Goal: Transaction & Acquisition: Purchase product/service

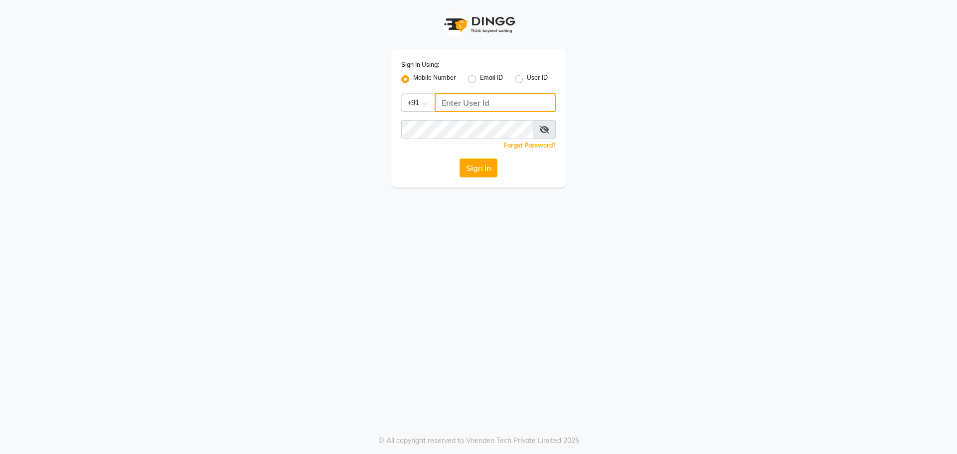
click at [464, 102] on input "Username" at bounding box center [495, 102] width 121 height 19
type input "8999680928"
click at [492, 169] on button "Sign In" at bounding box center [479, 167] width 38 height 19
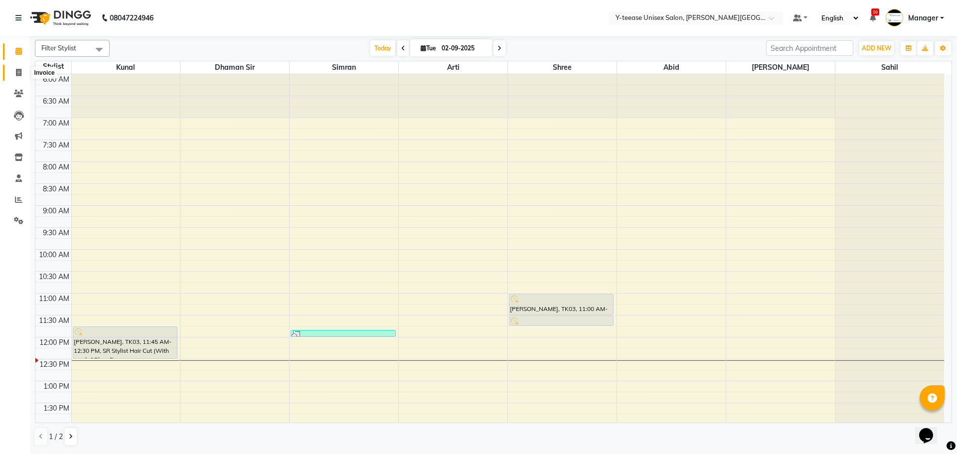
click at [18, 75] on icon at bounding box center [18, 72] width 5 height 7
select select "service"
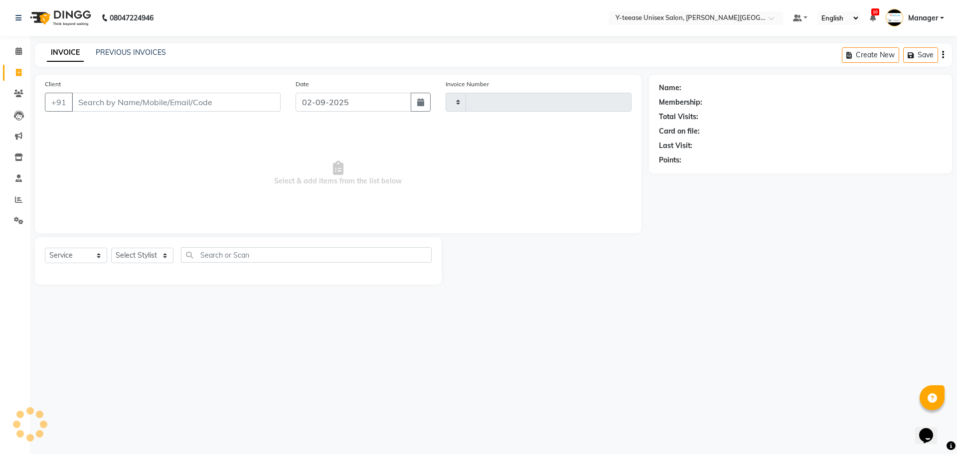
type input "2031"
select select "765"
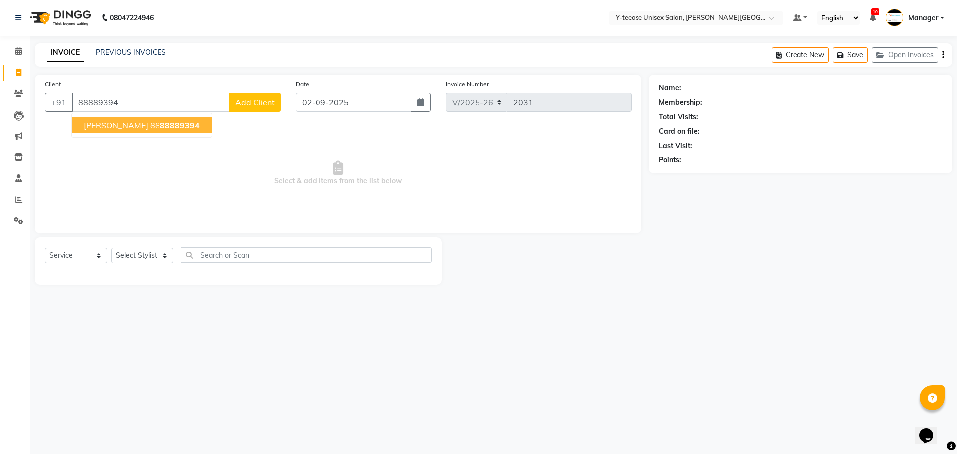
click at [103, 128] on span "[PERSON_NAME]" at bounding box center [116, 125] width 64 height 10
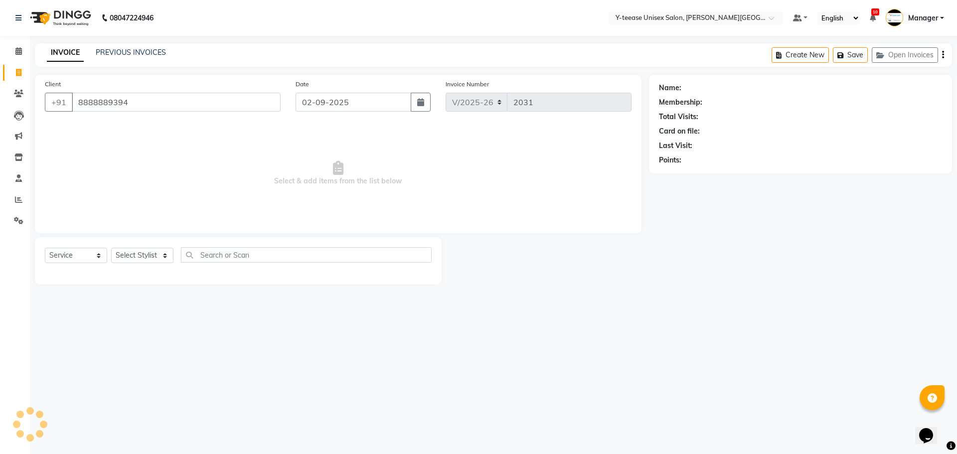
type input "8888889394"
click at [154, 247] on div "Select Service Product Membership Package Voucher Prepaid Gift Card Select Styl…" at bounding box center [238, 258] width 387 height 23
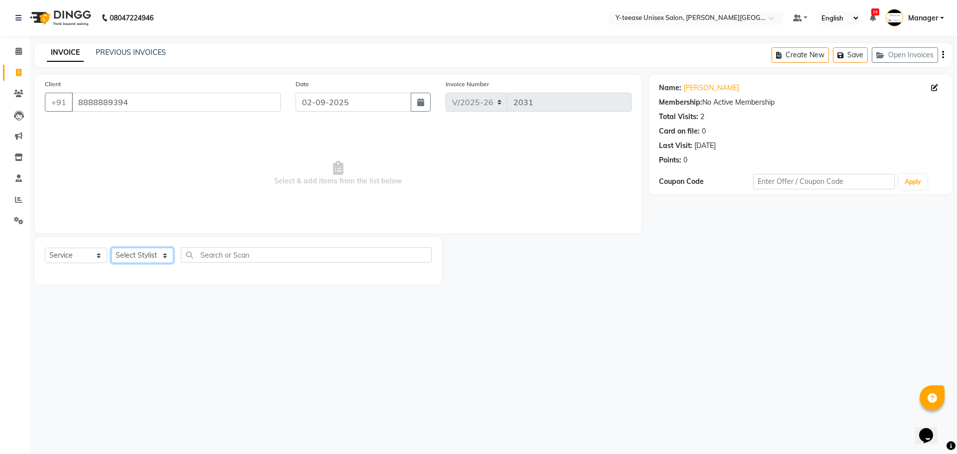
click at [154, 250] on select "Select Stylist [PERSON_NAME] Dhaman [PERSON_NAME] Manager [PERSON_NAME] [PERSON…" at bounding box center [142, 255] width 62 height 15
drag, startPoint x: 127, startPoint y: 103, endPoint x: 62, endPoint y: 105, distance: 64.3
click at [62, 105] on div "[PHONE_NUMBER]" at bounding box center [163, 102] width 236 height 19
click at [23, 95] on span at bounding box center [18, 93] width 17 height 11
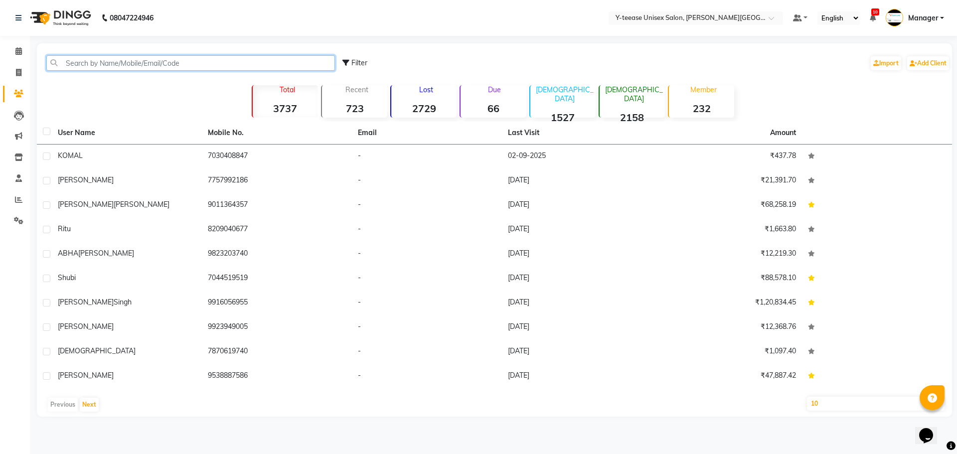
click at [132, 59] on input "text" at bounding box center [190, 62] width 289 height 15
paste input "8888889394"
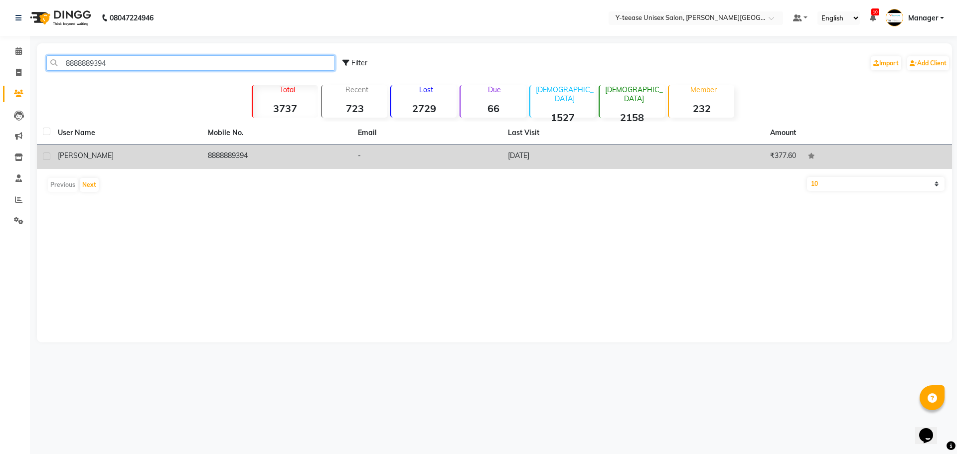
type input "8888889394"
click at [233, 154] on td "8888889394" at bounding box center [277, 157] width 150 height 24
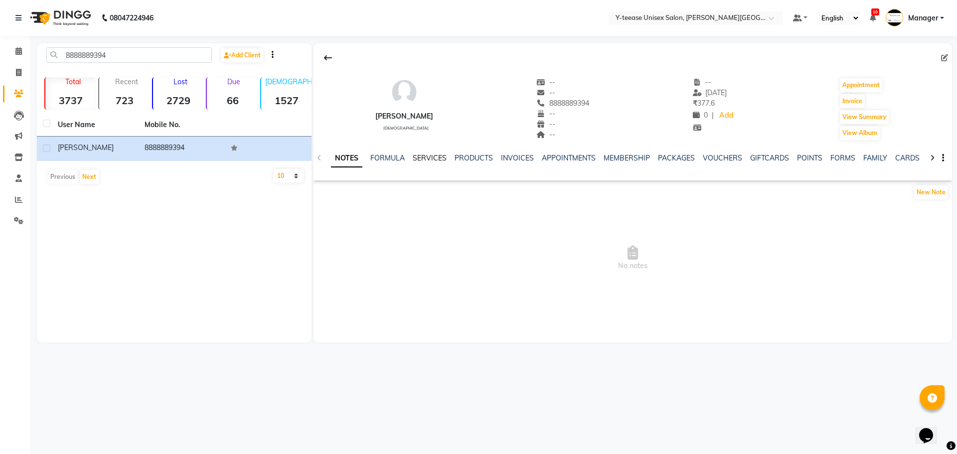
click at [443, 154] on link "SERVICES" at bounding box center [430, 158] width 34 height 9
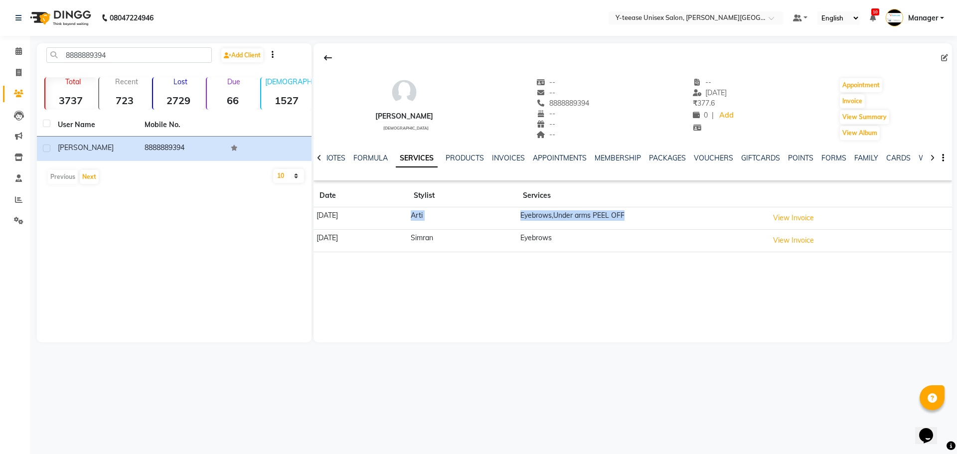
drag, startPoint x: 455, startPoint y: 213, endPoint x: 687, endPoint y: 225, distance: 233.1
click at [687, 225] on tr "[DATE] Arti Eyebrows,Under arms PEEL OFF View Invoice" at bounding box center [632, 218] width 638 height 22
click at [492, 223] on td "Arti" at bounding box center [462, 218] width 109 height 22
drag, startPoint x: 470, startPoint y: 213, endPoint x: 713, endPoint y: 220, distance: 243.3
click at [713, 220] on tr "[DATE] Arti Eyebrows,Under arms PEEL OFF View Invoice" at bounding box center [632, 218] width 638 height 22
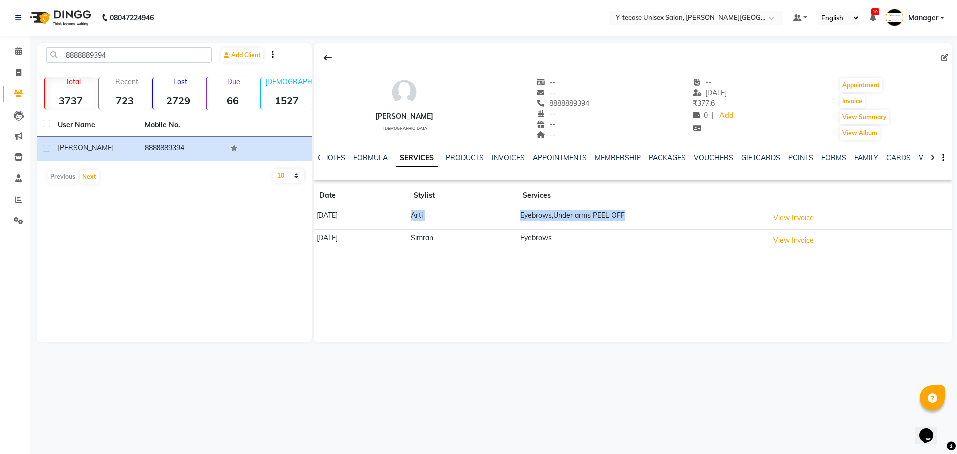
click at [758, 220] on td "Eyebrows,Under arms PEEL OFF" at bounding box center [641, 218] width 248 height 22
click at [17, 49] on icon at bounding box center [18, 50] width 6 height 7
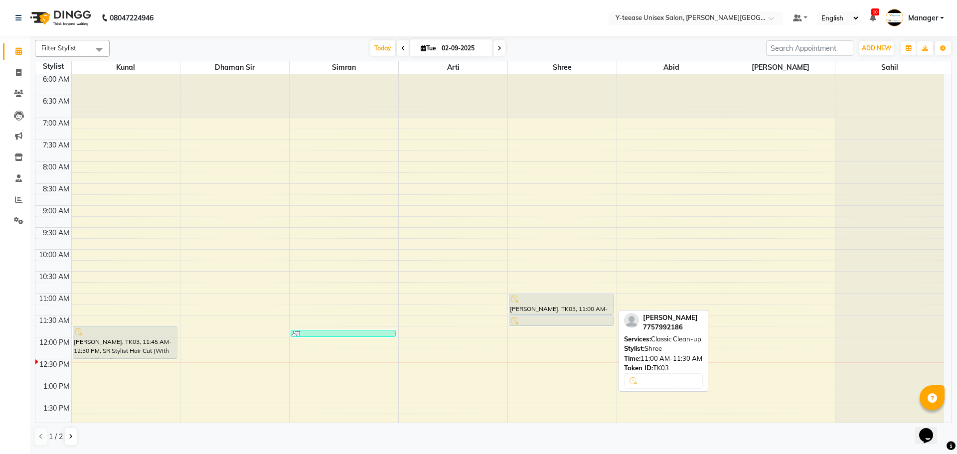
click at [600, 299] on div at bounding box center [561, 300] width 103 height 10
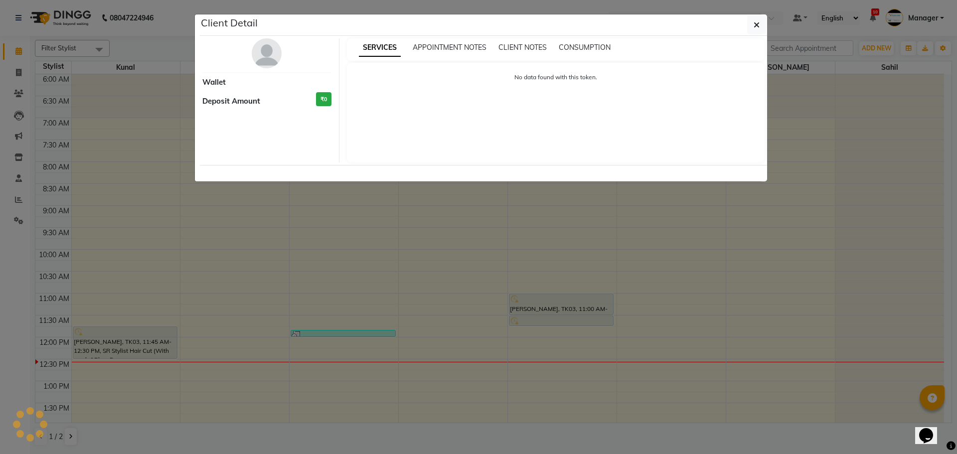
select select "7"
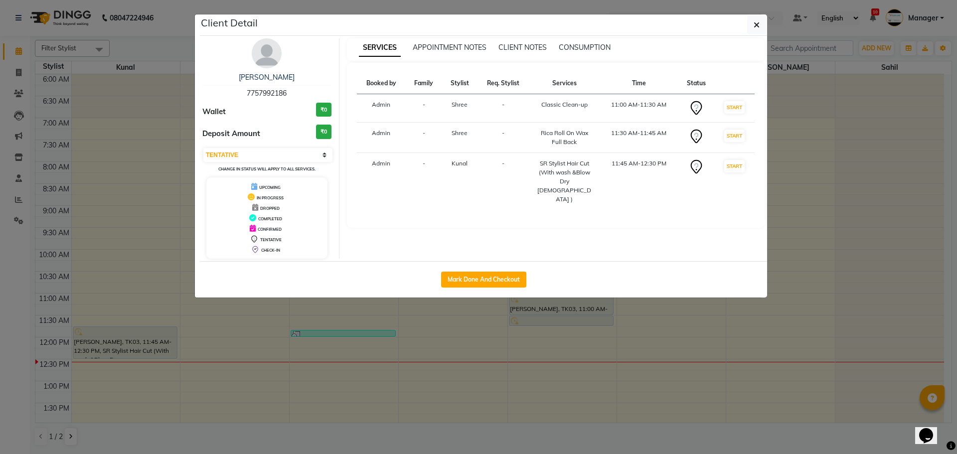
click at [498, 343] on ngb-modal-window "Client Detail [PERSON_NAME] 7757992186 Wallet ₹0 Deposit Amount ₹0 Select IN SE…" at bounding box center [478, 227] width 957 height 454
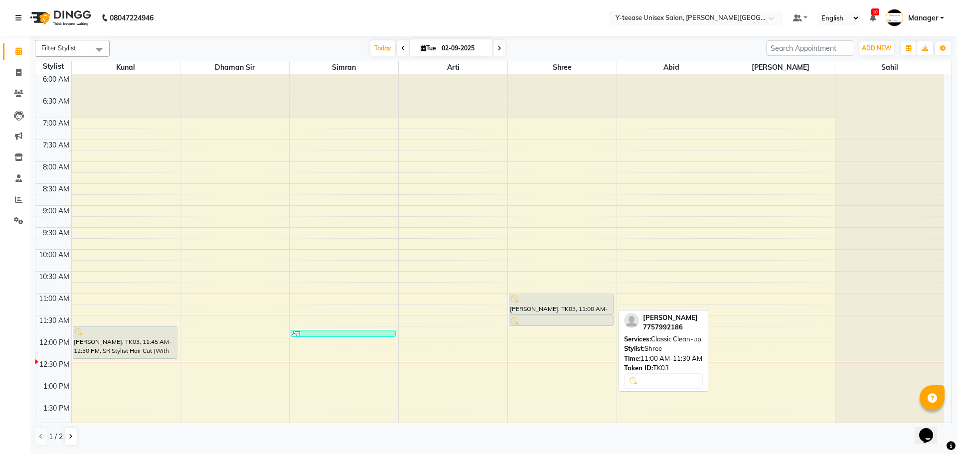
click at [555, 306] on div "[PERSON_NAME], TK03, 11:00 AM-11:30 AM, Classic Clean-up" at bounding box center [561, 304] width 104 height 20
select select "7"
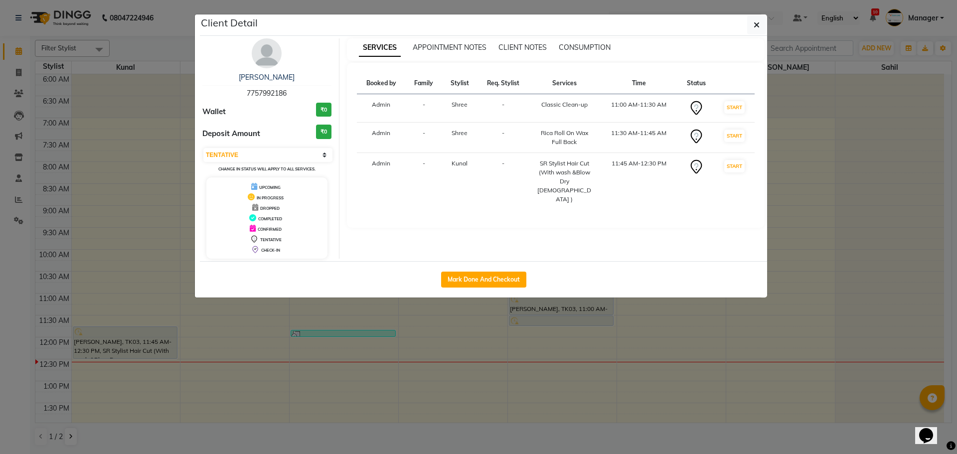
click at [445, 369] on ngb-modal-window "Client Detail [PERSON_NAME] 7757992186 Wallet ₹0 Deposit Amount ₹0 Select IN SE…" at bounding box center [478, 227] width 957 height 454
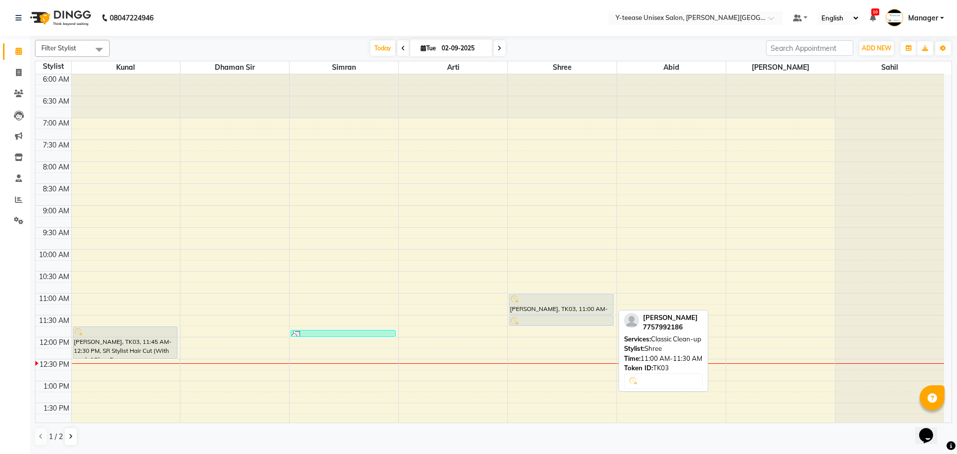
click at [565, 308] on div "[PERSON_NAME], TK03, 11:00 AM-11:30 AM, Classic Clean-up" at bounding box center [561, 304] width 104 height 20
select select "7"
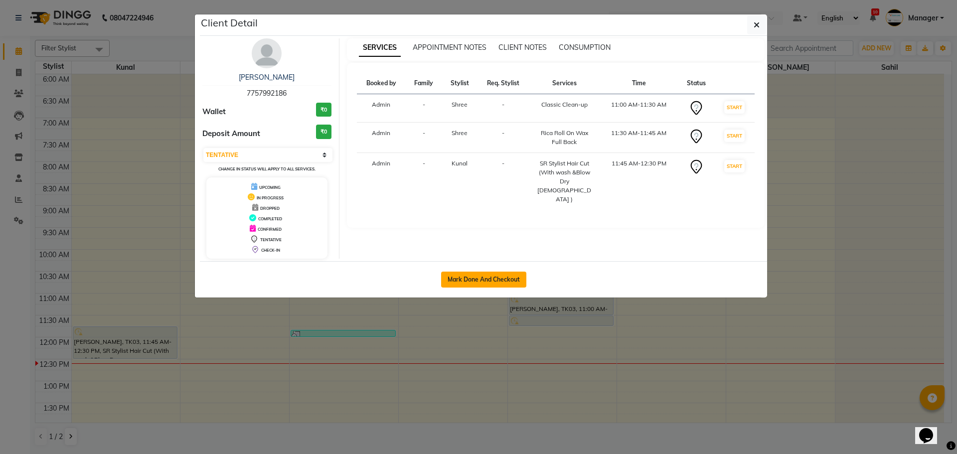
click at [482, 277] on button "Mark Done And Checkout" at bounding box center [483, 280] width 85 height 16
select select "765"
select select "service"
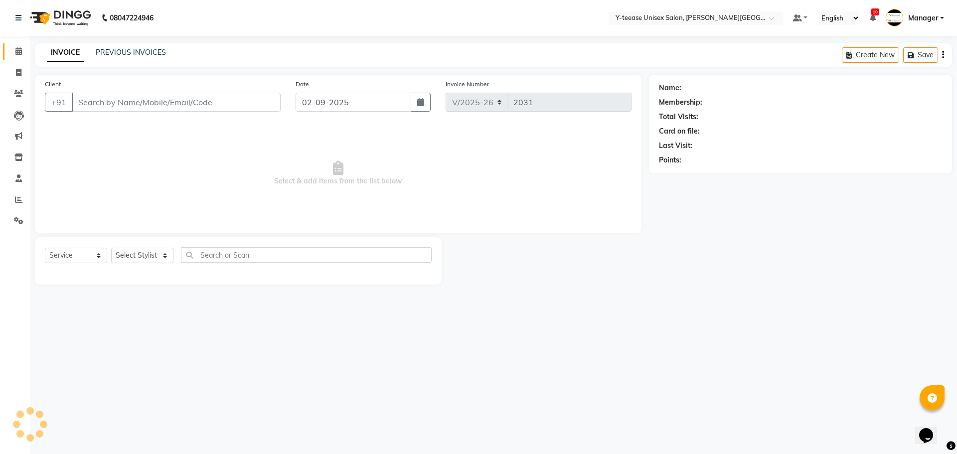
type input "7757992186"
select select "82260"
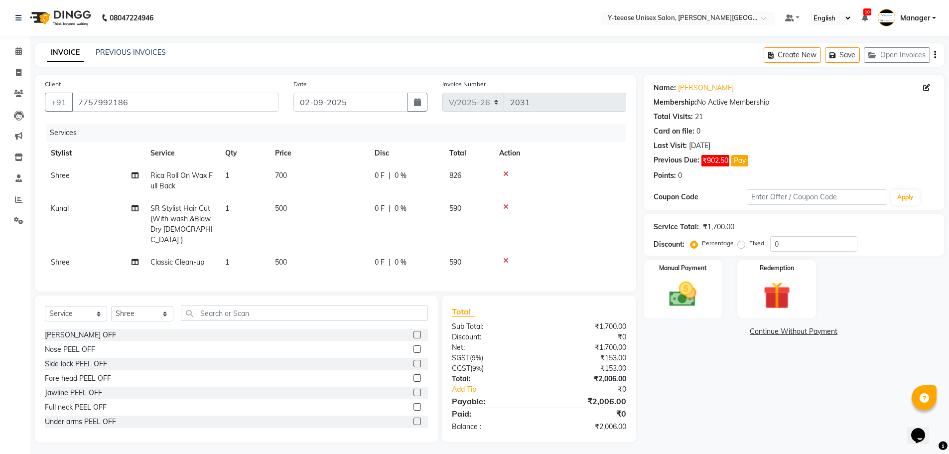
click at [505, 173] on icon at bounding box center [505, 173] width 5 height 7
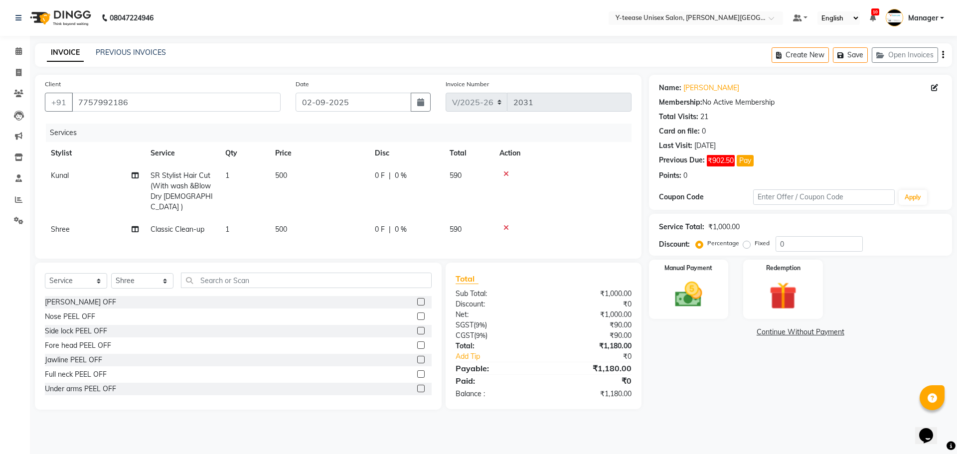
click at [505, 173] on icon at bounding box center [505, 173] width 5 height 7
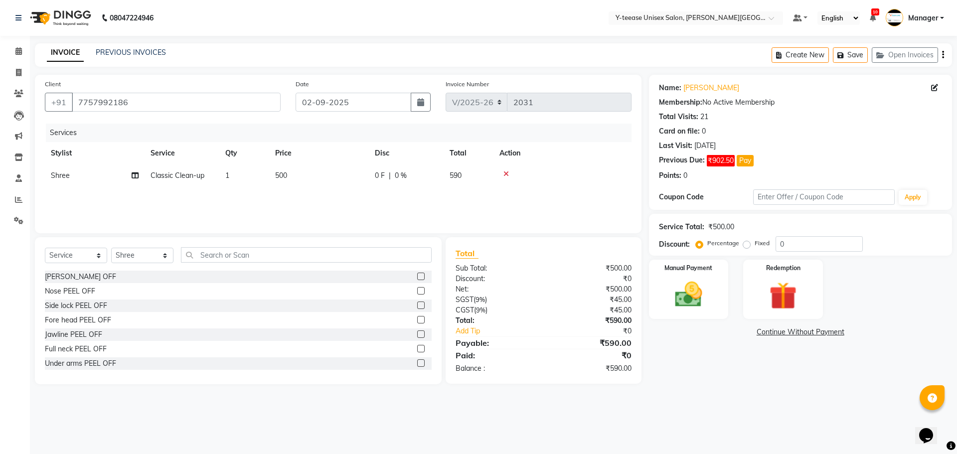
click at [506, 174] on icon at bounding box center [505, 173] width 5 height 7
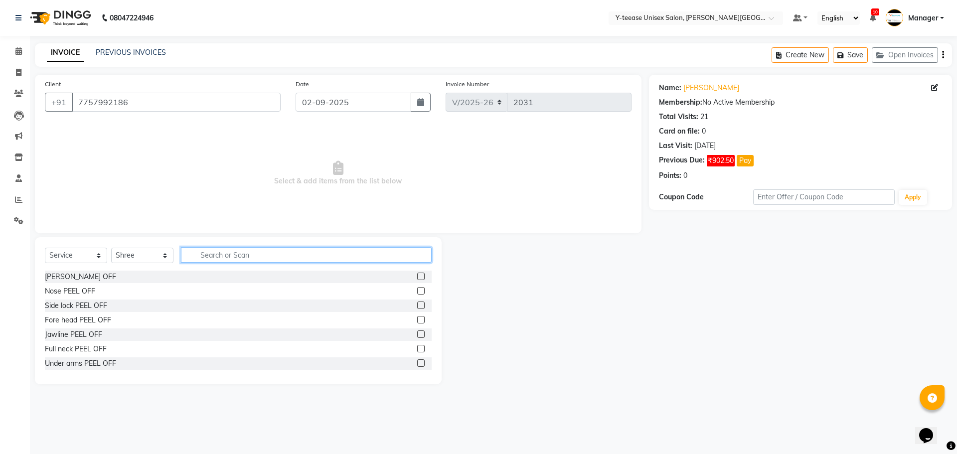
click at [288, 249] on input "text" at bounding box center [306, 254] width 251 height 15
type input "r"
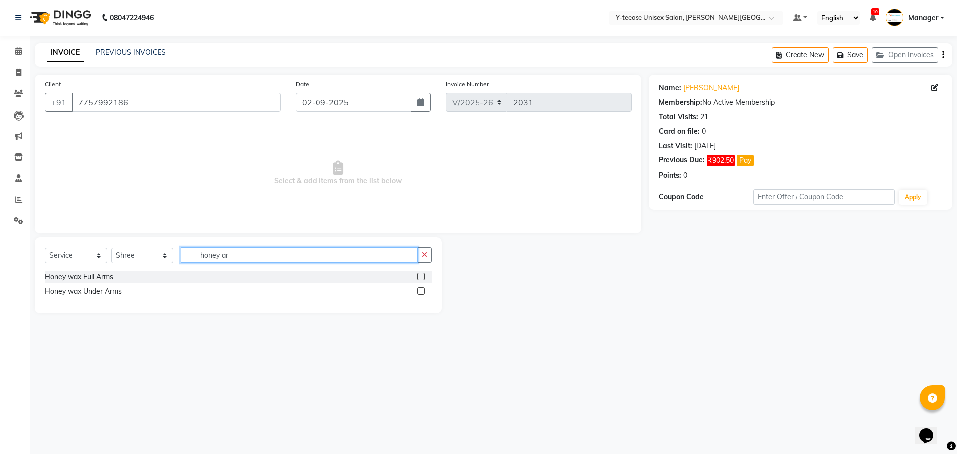
type input "honey ar"
click at [421, 276] on label at bounding box center [420, 276] width 7 height 7
click at [421, 276] on input "checkbox" at bounding box center [420, 277] width 6 height 6
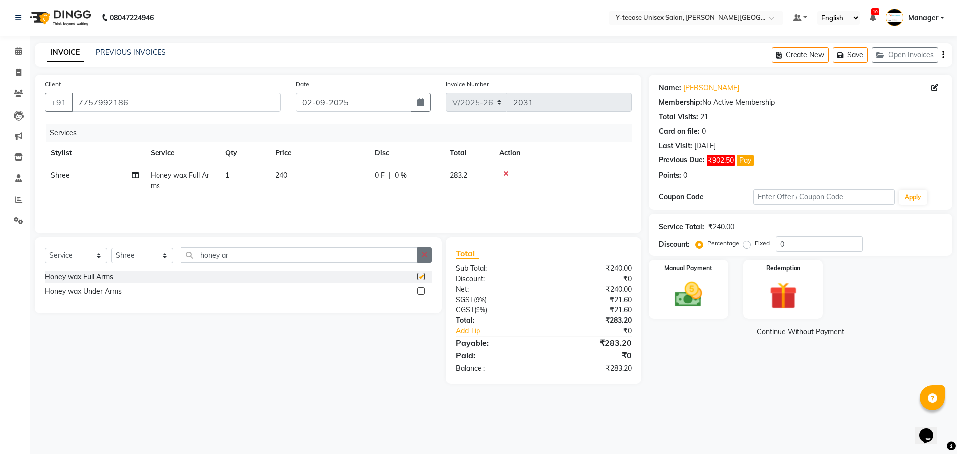
checkbox input "false"
drag, startPoint x: 426, startPoint y: 253, endPoint x: 403, endPoint y: 255, distance: 22.5
click at [426, 254] on icon "button" at bounding box center [424, 254] width 5 height 7
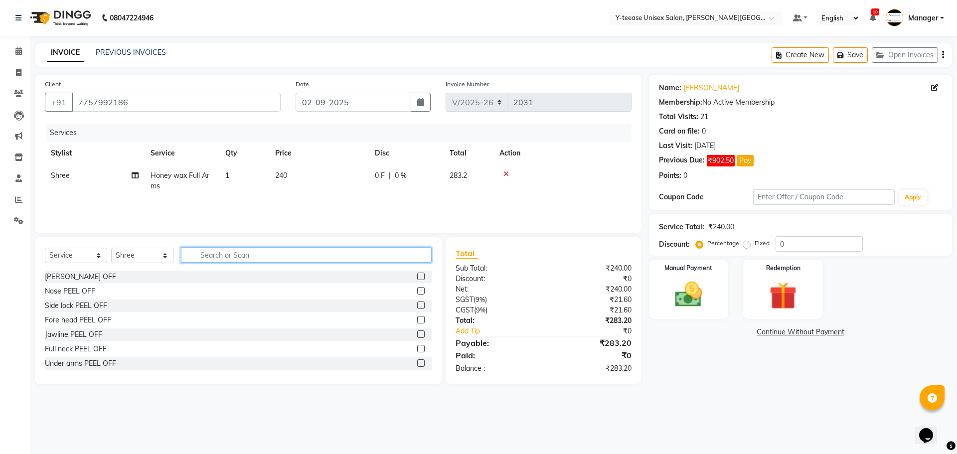
click at [403, 255] on input "text" at bounding box center [306, 254] width 251 height 15
type input "honey le"
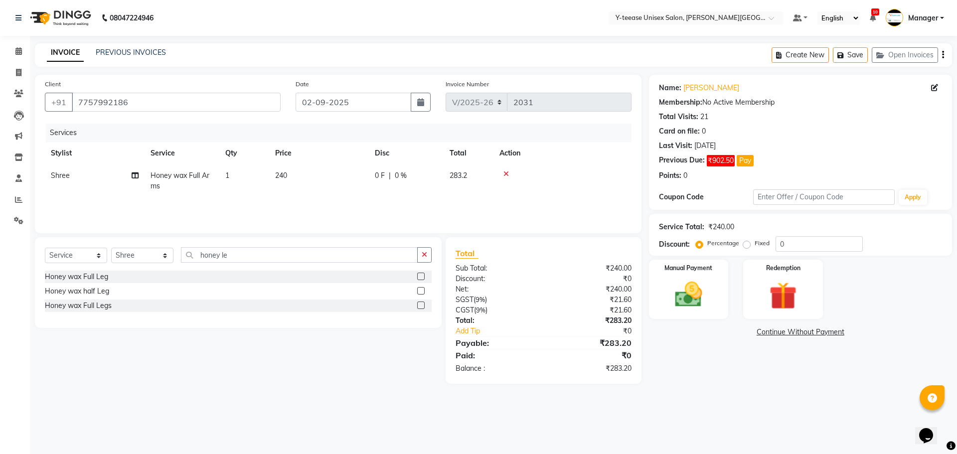
click at [421, 290] on label at bounding box center [420, 290] width 7 height 7
click at [421, 290] on input "checkbox" at bounding box center [420, 291] width 6 height 6
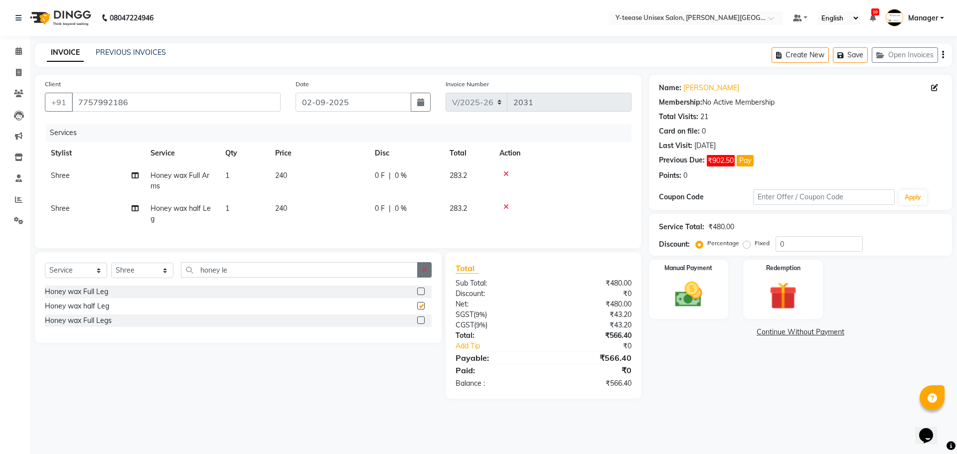
checkbox input "false"
click at [422, 273] on icon "button" at bounding box center [424, 269] width 5 height 7
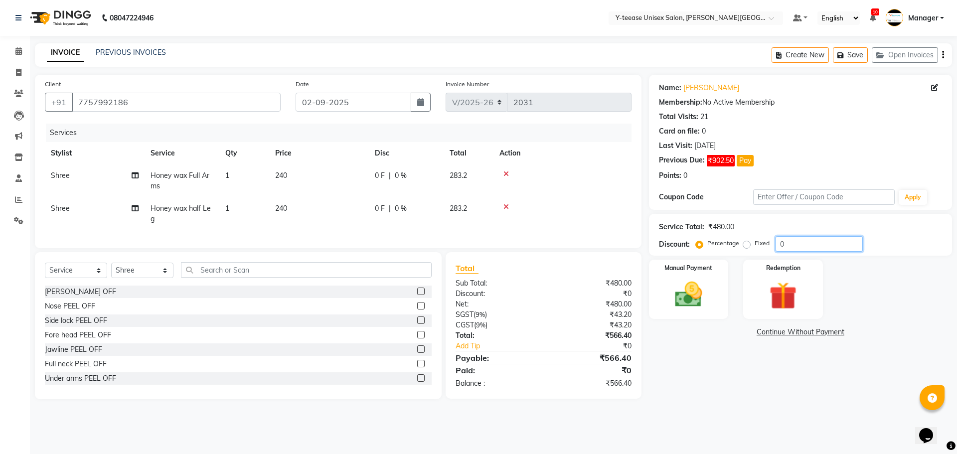
drag, startPoint x: 792, startPoint y: 241, endPoint x: 782, endPoint y: 245, distance: 11.0
click at [782, 244] on input "0" at bounding box center [818, 243] width 87 height 15
drag, startPoint x: 792, startPoint y: 247, endPoint x: 759, endPoint y: 254, distance: 33.5
click at [759, 254] on div "Service Total: ₹480.00 Discount: Percentage Fixed 0" at bounding box center [800, 235] width 303 height 42
click at [506, 173] on icon at bounding box center [505, 173] width 5 height 7
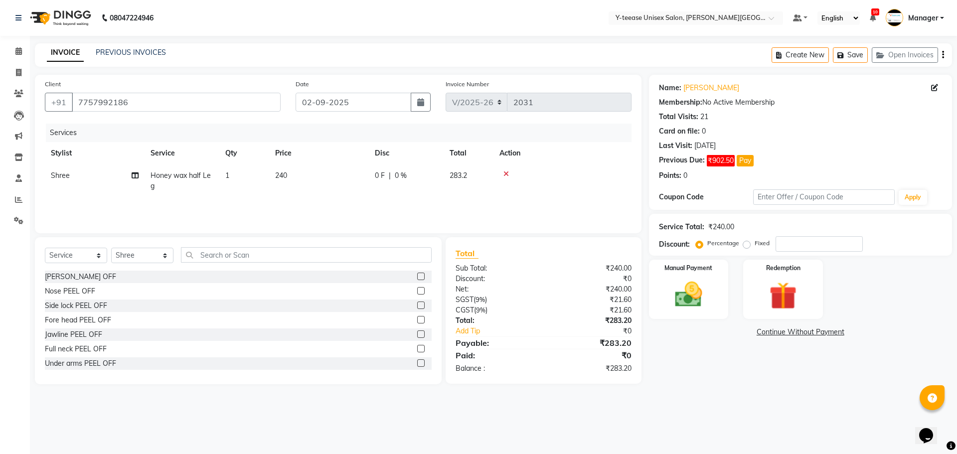
click at [506, 173] on icon at bounding box center [505, 173] width 5 height 7
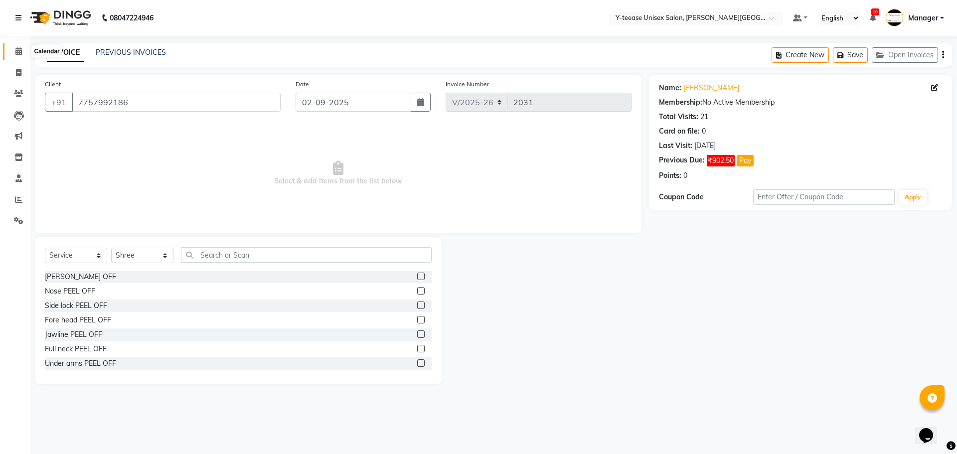
click at [18, 56] on span at bounding box center [18, 51] width 17 height 11
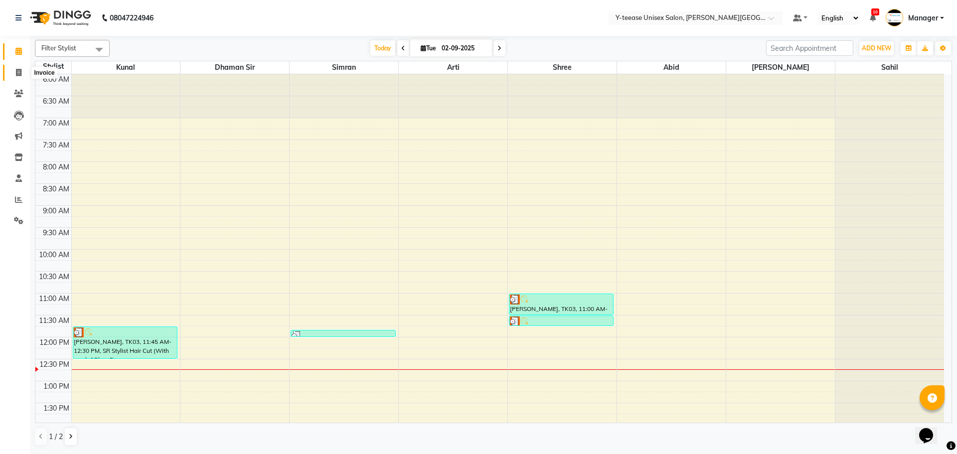
click at [23, 74] on span at bounding box center [18, 72] width 17 height 11
select select "765"
select select "service"
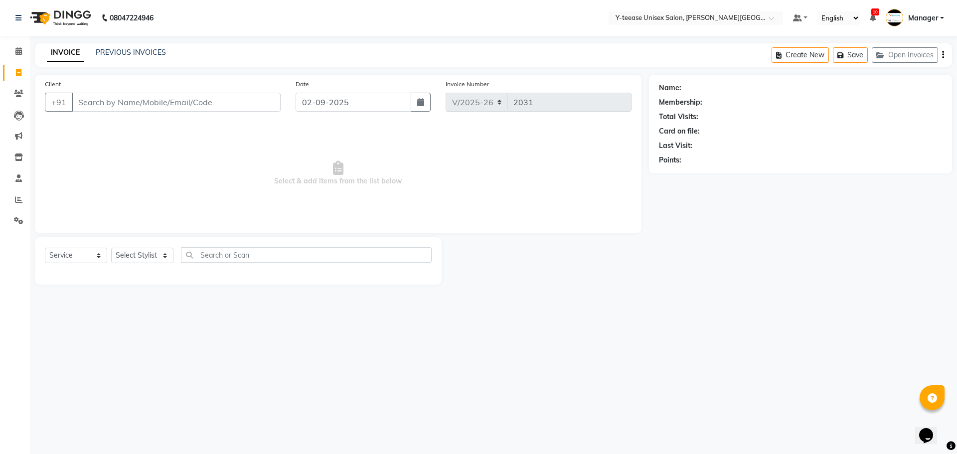
click at [109, 105] on input "Client" at bounding box center [176, 102] width 209 height 19
type input "8888889394"
drag, startPoint x: 158, startPoint y: 253, endPoint x: 159, endPoint y: 262, distance: 9.5
click at [159, 256] on select "Select Stylist [PERSON_NAME] Dhaman [PERSON_NAME] Manager [PERSON_NAME] [PERSON…" at bounding box center [142, 255] width 62 height 15
click at [111, 248] on select "Select Stylist [PERSON_NAME] Dhaman [PERSON_NAME] Manager [PERSON_NAME] [PERSON…" at bounding box center [142, 255] width 62 height 15
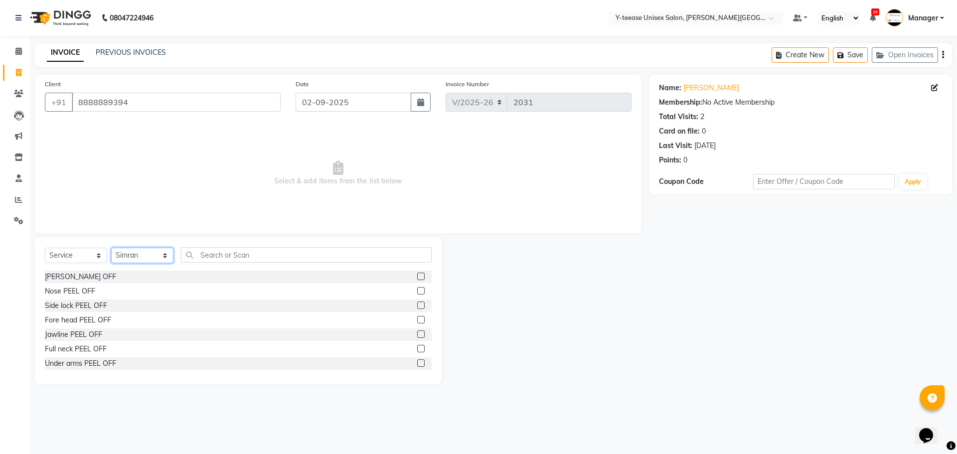
click at [141, 249] on select "Select Stylist [PERSON_NAME] Dhaman [PERSON_NAME] Manager [PERSON_NAME] [PERSON…" at bounding box center [142, 255] width 62 height 15
select select "82260"
click at [111, 248] on select "Select Stylist [PERSON_NAME] Dhaman [PERSON_NAME] Manager [PERSON_NAME] [PERSON…" at bounding box center [142, 255] width 62 height 15
click at [239, 258] on input "text" at bounding box center [306, 254] width 251 height 15
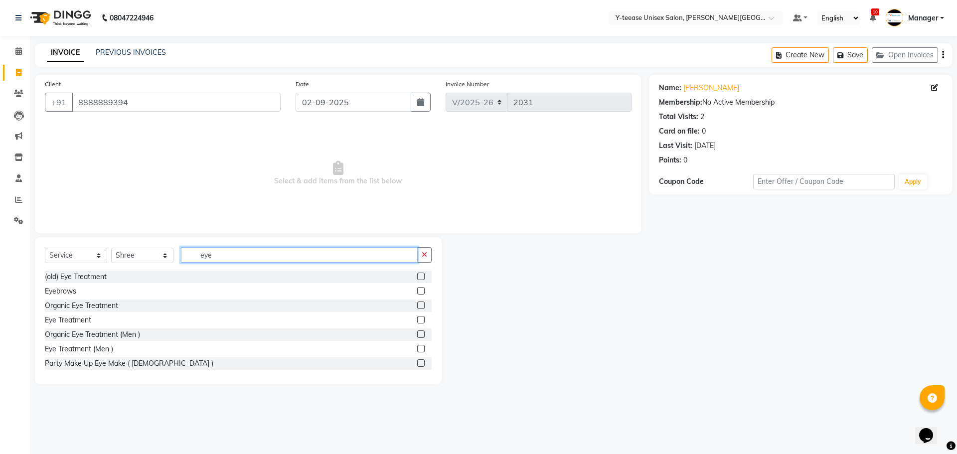
type input "eye"
click at [417, 290] on label at bounding box center [420, 290] width 7 height 7
click at [417, 290] on input "checkbox" at bounding box center [420, 291] width 6 height 6
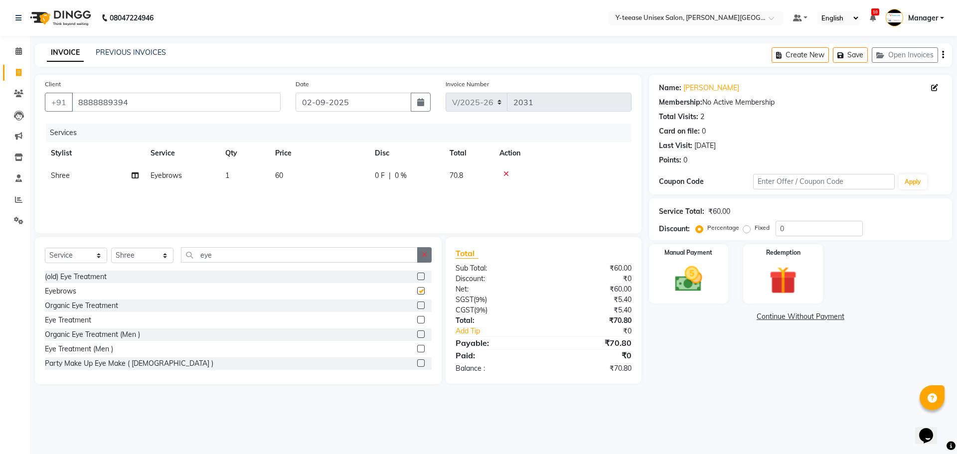
checkbox input "false"
click at [429, 253] on button "button" at bounding box center [424, 254] width 14 height 15
drag, startPoint x: 785, startPoint y: 227, endPoint x: 731, endPoint y: 230, distance: 54.4
click at [731, 230] on div "Percentage Fixed 0" at bounding box center [780, 228] width 165 height 15
click at [690, 280] on img at bounding box center [688, 279] width 46 height 33
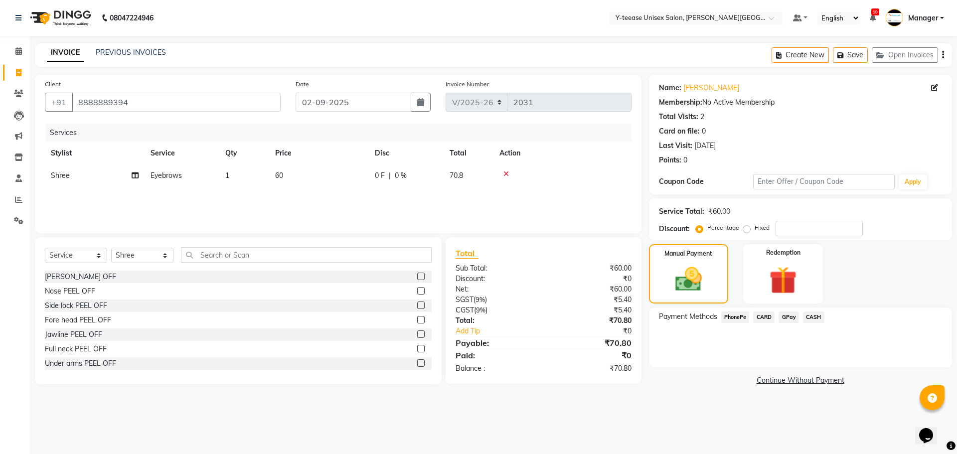
click at [805, 319] on span "CASH" at bounding box center [813, 316] width 21 height 11
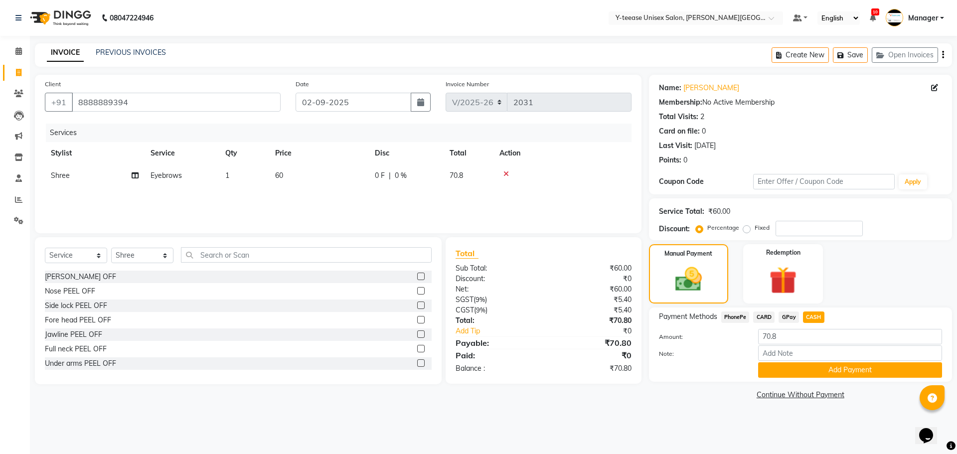
click at [792, 315] on span "GPay" at bounding box center [788, 316] width 20 height 11
click at [813, 369] on button "Add Payment" at bounding box center [850, 369] width 184 height 15
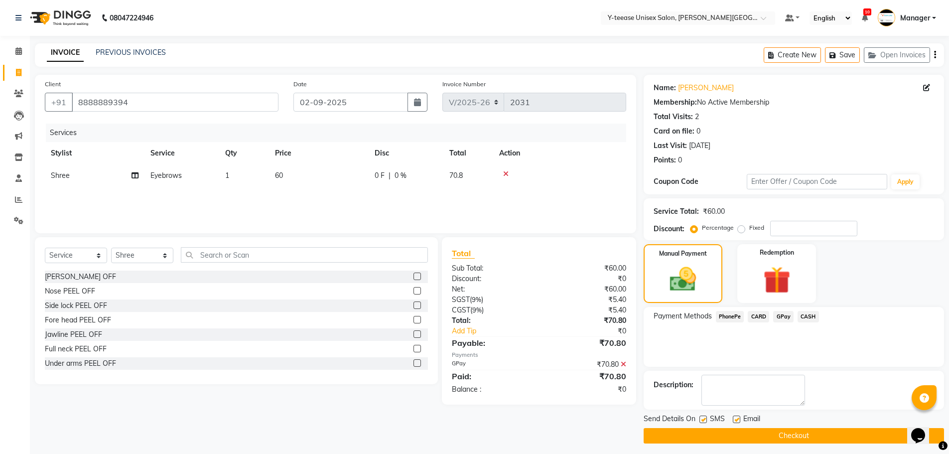
scroll to position [4, 0]
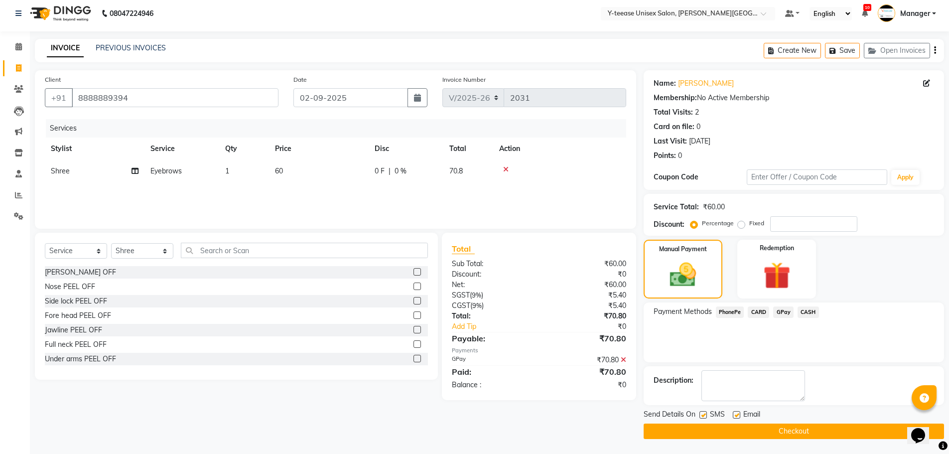
click at [800, 428] on button "Checkout" at bounding box center [794, 431] width 301 height 15
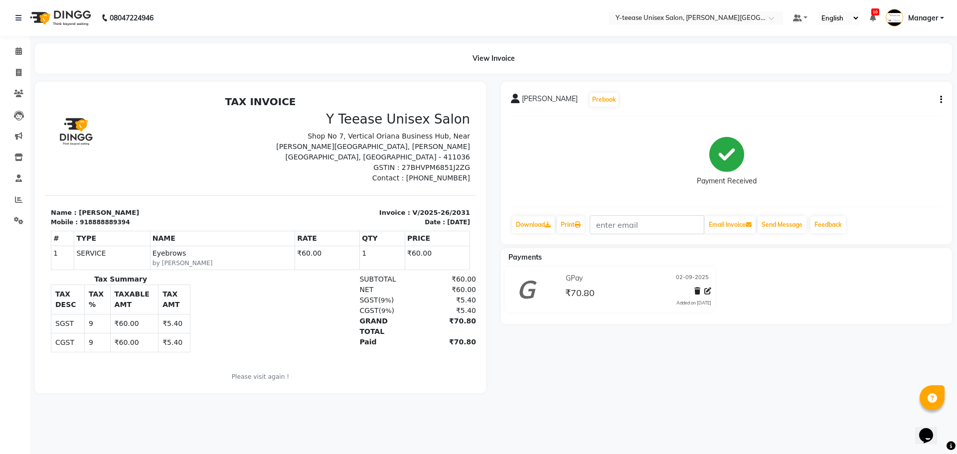
click at [331, 125] on h3 "Y Teease Unisex Salon" at bounding box center [369, 119] width 204 height 15
drag, startPoint x: 326, startPoint y: 118, endPoint x: 258, endPoint y: 136, distance: 70.5
click at [261, 136] on div "Y Teease Unisex Salon Shop No 7, Vertical Oriana Business Hub, Near [PERSON_NAM…" at bounding box center [369, 148] width 216 height 72
click at [367, 126] on h3 "Y Teease Unisex Salon" at bounding box center [369, 119] width 204 height 15
drag, startPoint x: 327, startPoint y: 118, endPoint x: 271, endPoint y: 136, distance: 59.4
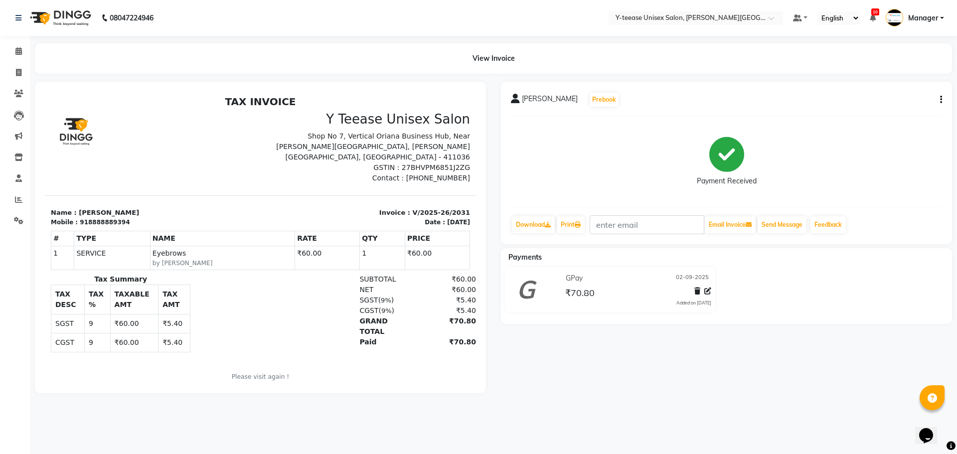
click at [271, 136] on div "Y Teease Unisex Salon Shop No 7, Vertical Oriana Business Hub, Near [PERSON_NAM…" at bounding box center [369, 148] width 216 height 72
drag, startPoint x: 563, startPoint y: 294, endPoint x: 607, endPoint y: 302, distance: 44.5
click at [607, 302] on div "GPay [DATE] ₹70.80 Added on [DATE]" at bounding box center [637, 289] width 163 height 37
drag, startPoint x: 562, startPoint y: 280, endPoint x: 597, endPoint y: 288, distance: 35.7
click at [597, 288] on div "GPay [DATE] ₹70.80 Added on [DATE]" at bounding box center [637, 289] width 163 height 37
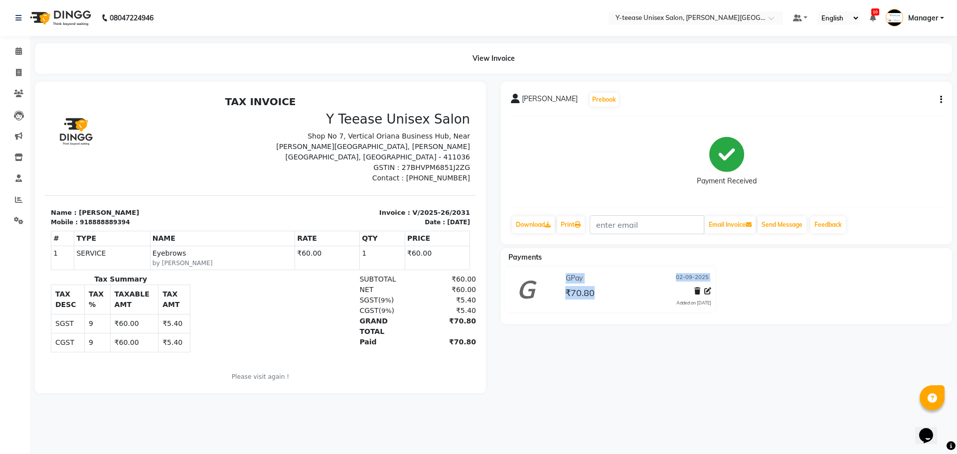
click at [568, 277] on span "GPay" at bounding box center [574, 278] width 17 height 10
click at [569, 291] on span "₹70.80" at bounding box center [579, 294] width 29 height 14
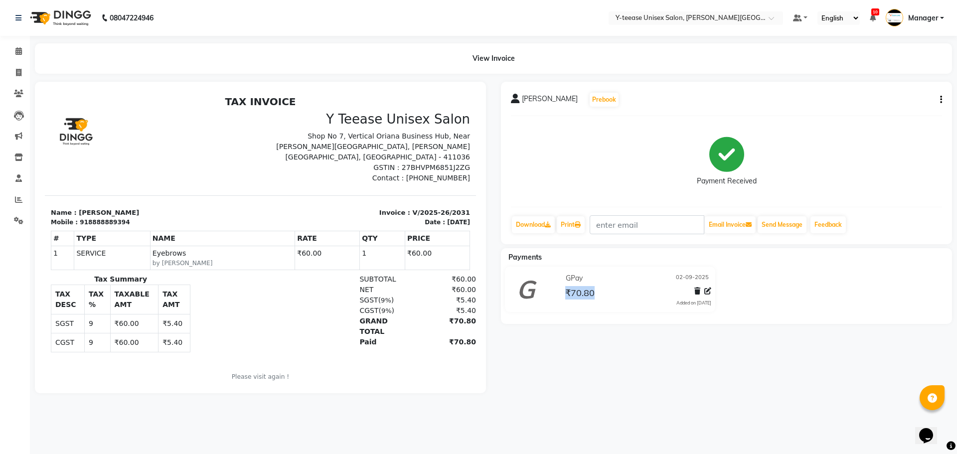
drag, startPoint x: 563, startPoint y: 292, endPoint x: 596, endPoint y: 296, distance: 33.1
click at [596, 296] on div "₹70.80" at bounding box center [637, 292] width 148 height 13
drag, startPoint x: 51, startPoint y: 203, endPoint x: 383, endPoint y: 344, distance: 360.6
click at [383, 344] on div "TAX INVOICE Y Teease Unisex Salon Shop No 7, Vertical Oriana Business Hub, Near…" at bounding box center [260, 245] width 431 height 299
click at [0, 53] on li "Calendar" at bounding box center [15, 51] width 30 height 21
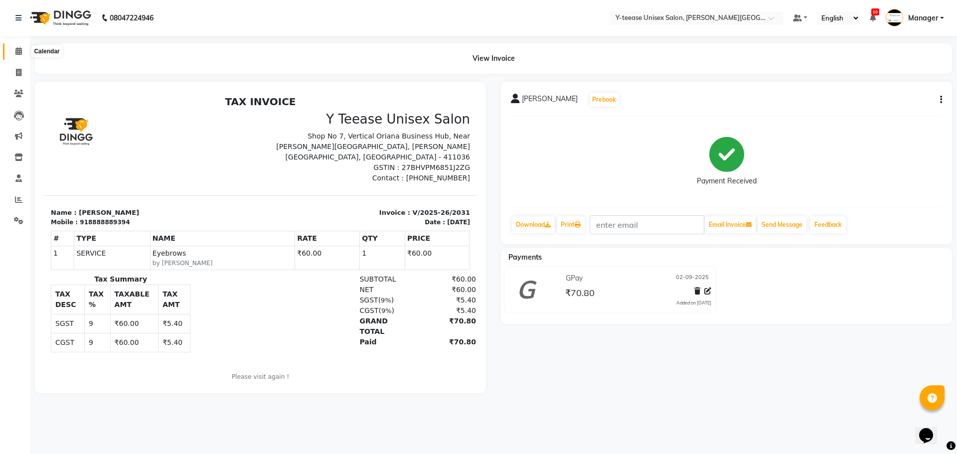
click at [17, 48] on icon at bounding box center [18, 50] width 6 height 7
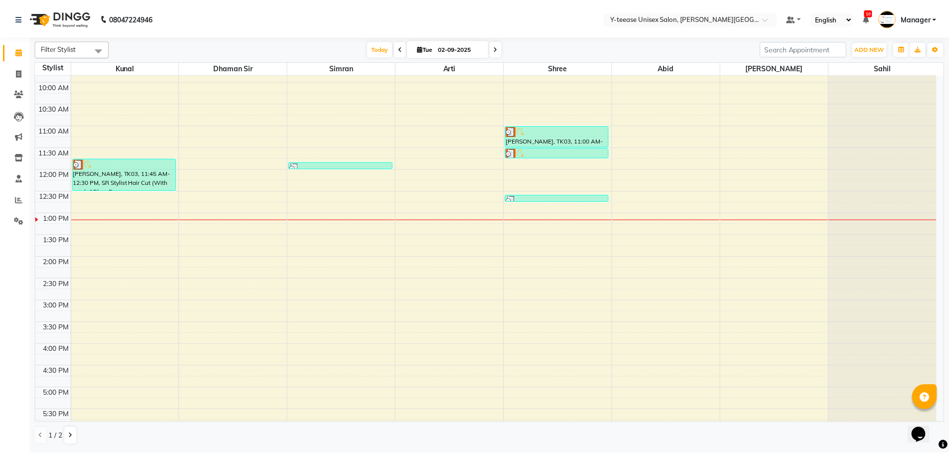
scroll to position [199, 0]
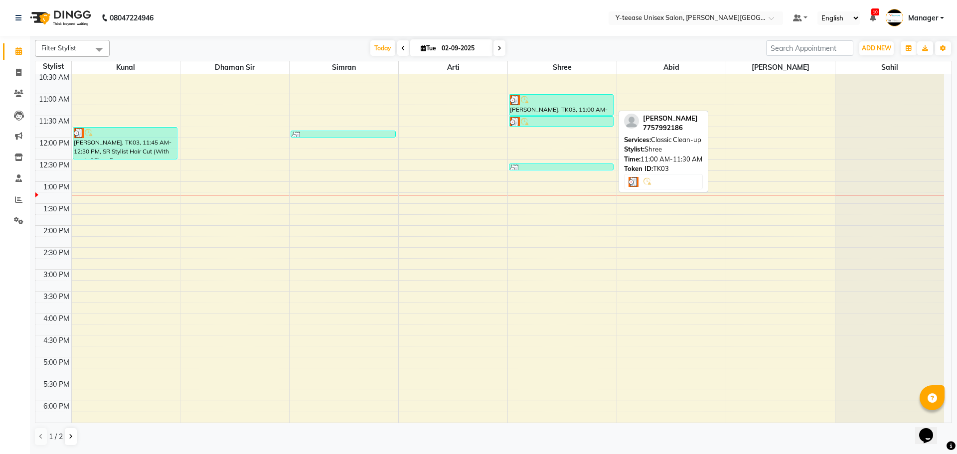
click at [518, 99] on img at bounding box center [515, 100] width 10 height 10
select select "3"
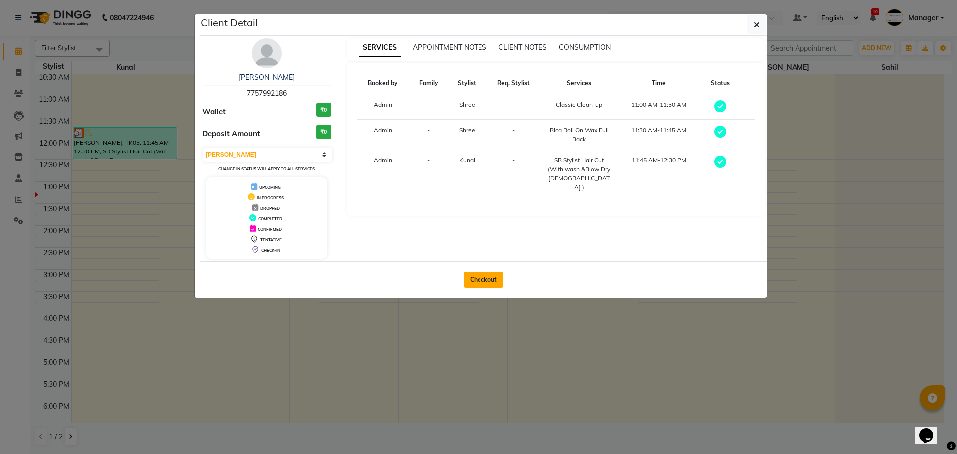
click at [483, 279] on button "Checkout" at bounding box center [483, 280] width 40 height 16
select select "service"
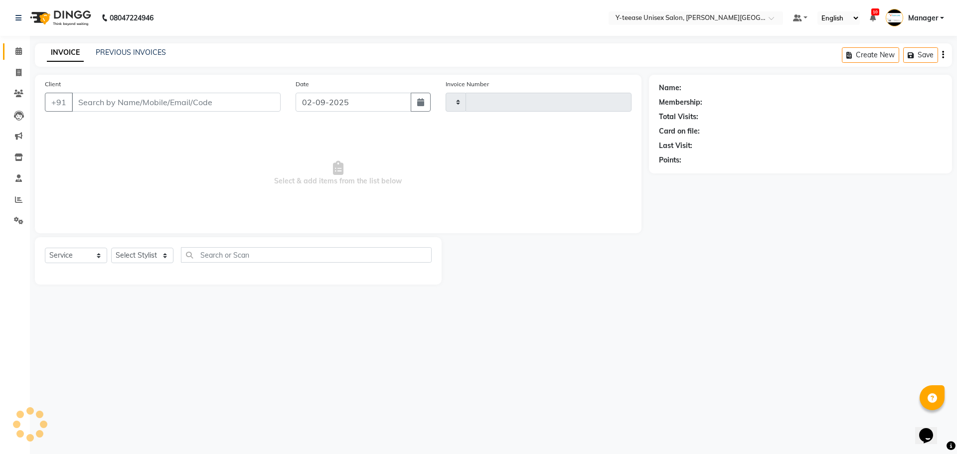
type input "2032"
select select "765"
type input "7757992186"
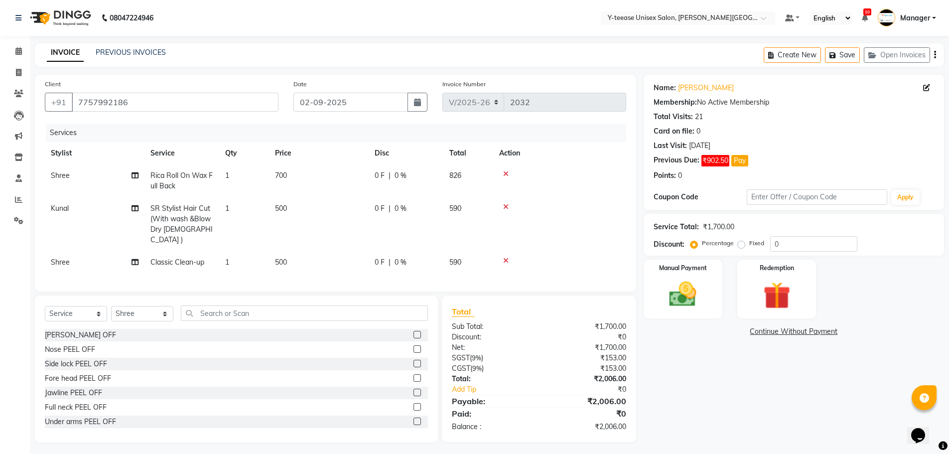
click at [506, 173] on icon at bounding box center [505, 173] width 5 height 7
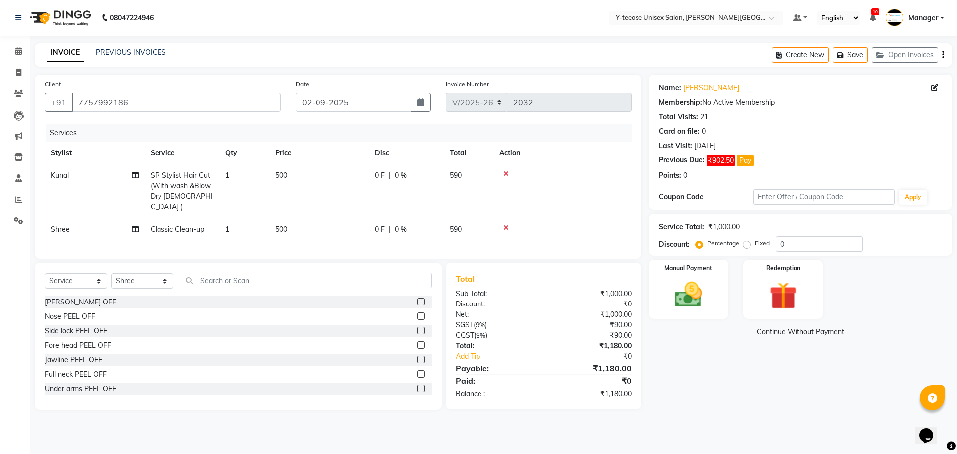
click at [506, 173] on icon at bounding box center [505, 173] width 5 height 7
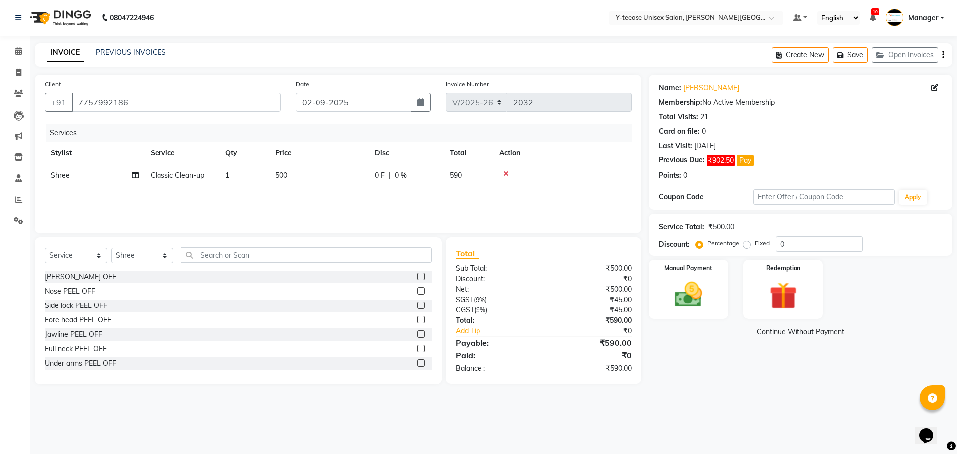
click at [506, 173] on icon at bounding box center [505, 173] width 5 height 7
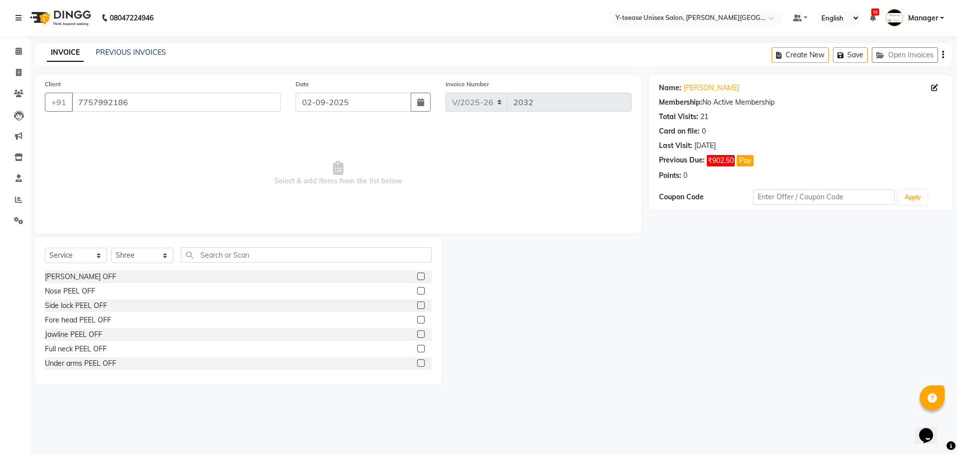
click at [262, 248] on div "Select Service Product Membership Package Voucher Prepaid Gift Card Select Styl…" at bounding box center [238, 310] width 407 height 147
click at [134, 253] on select "Select Stylist [PERSON_NAME] Dhaman [PERSON_NAME] Manager [PERSON_NAME] [PERSON…" at bounding box center [142, 255] width 62 height 15
select select "65477"
click at [111, 248] on select "Select Stylist [PERSON_NAME] Dhaman [PERSON_NAME] Manager [PERSON_NAME] [PERSON…" at bounding box center [142, 255] width 62 height 15
click at [248, 259] on input "text" at bounding box center [306, 254] width 251 height 15
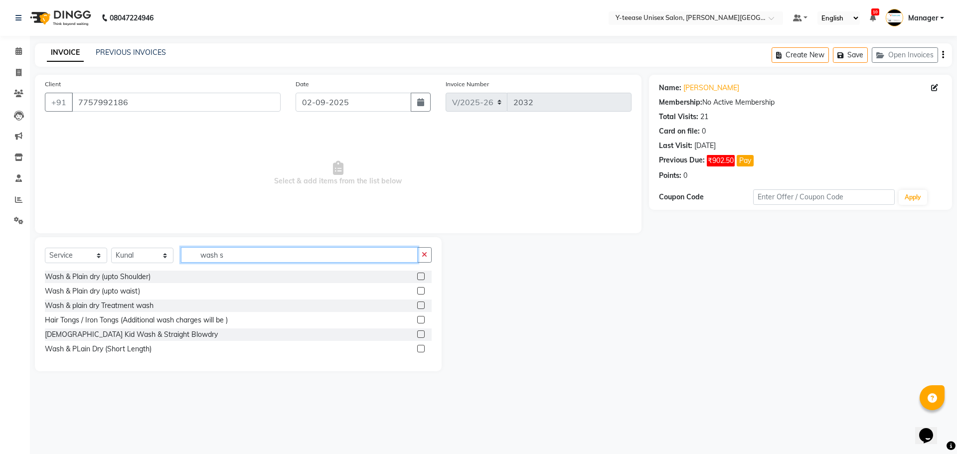
type input "wash s"
click at [420, 293] on label at bounding box center [420, 290] width 7 height 7
click at [420, 293] on input "checkbox" at bounding box center [420, 291] width 6 height 6
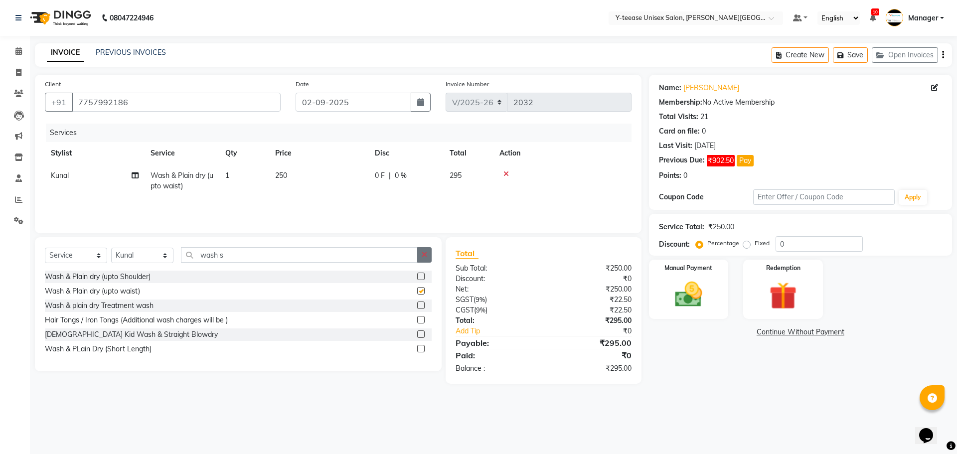
checkbox input "false"
drag, startPoint x: 425, startPoint y: 254, endPoint x: 385, endPoint y: 250, distance: 40.5
click at [424, 254] on icon "button" at bounding box center [424, 254] width 5 height 7
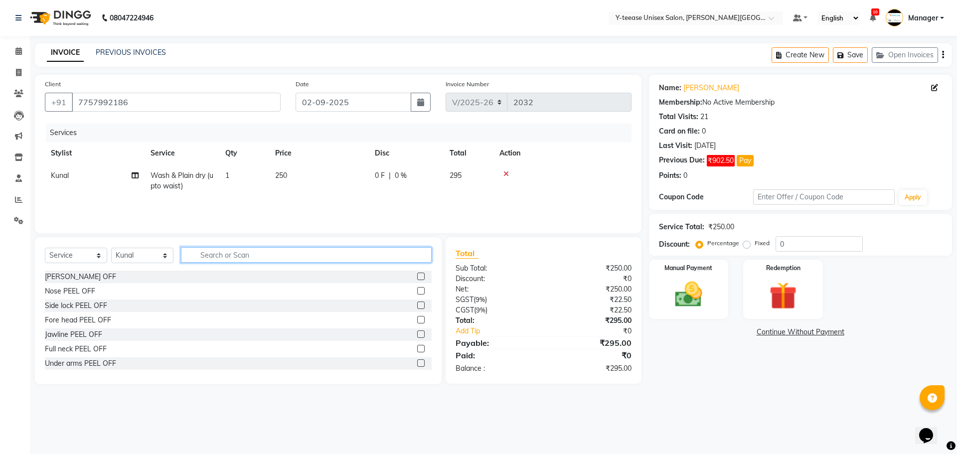
click at [379, 250] on input "text" at bounding box center [306, 254] width 251 height 15
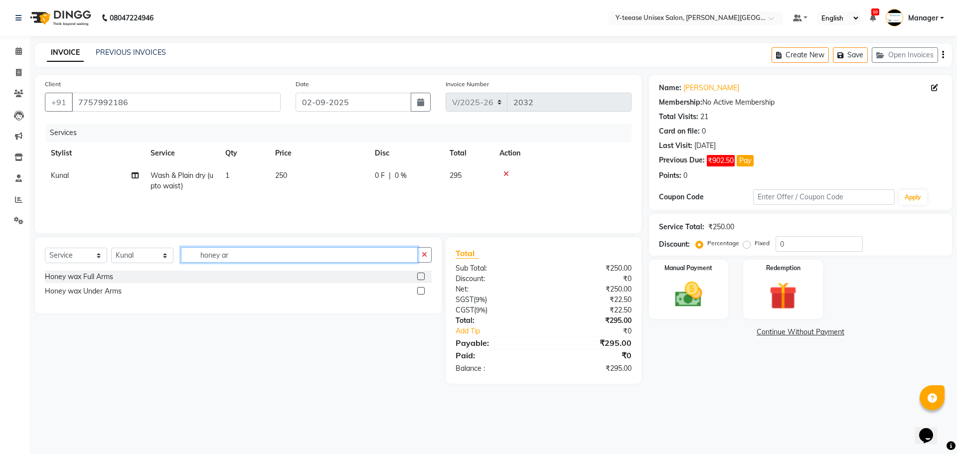
type input "honey ar"
click at [422, 274] on label at bounding box center [420, 276] width 7 height 7
click at [422, 274] on input "checkbox" at bounding box center [420, 277] width 6 height 6
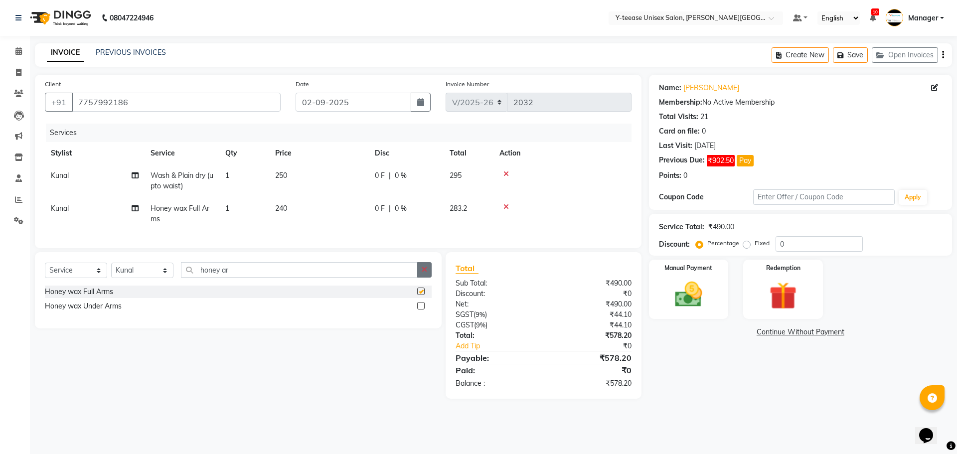
checkbox input "false"
drag, startPoint x: 362, startPoint y: 276, endPoint x: 356, endPoint y: 277, distance: 6.6
click at [360, 276] on input "honey ar" at bounding box center [299, 269] width 237 height 15
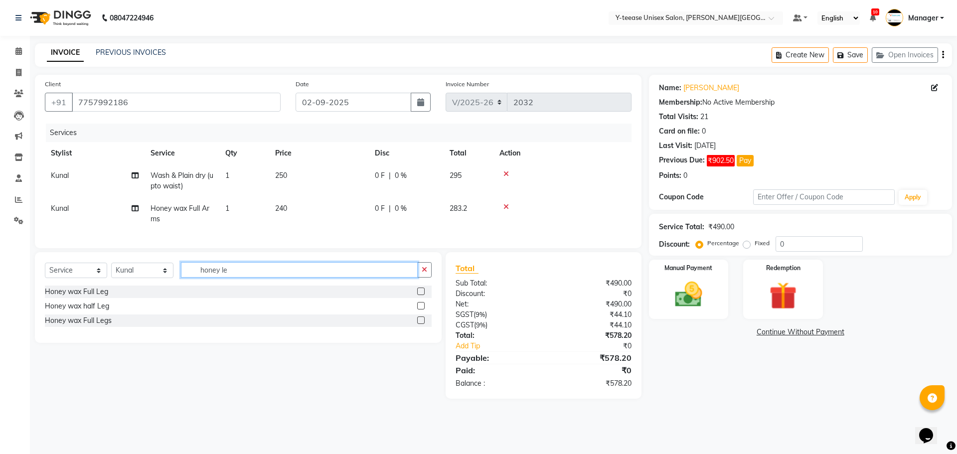
type input "honey le"
click at [422, 309] on label at bounding box center [420, 305] width 7 height 7
click at [422, 309] on input "checkbox" at bounding box center [420, 306] width 6 height 6
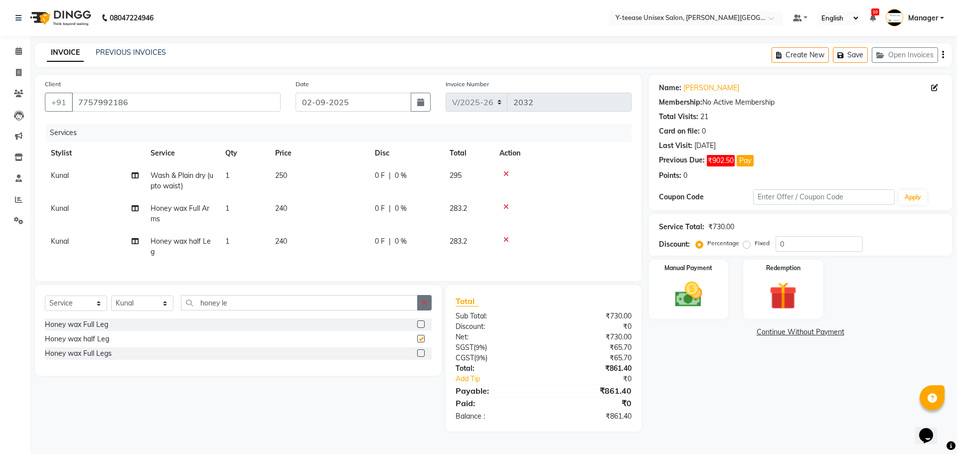
checkbox input "false"
click at [421, 310] on button "button" at bounding box center [424, 302] width 14 height 15
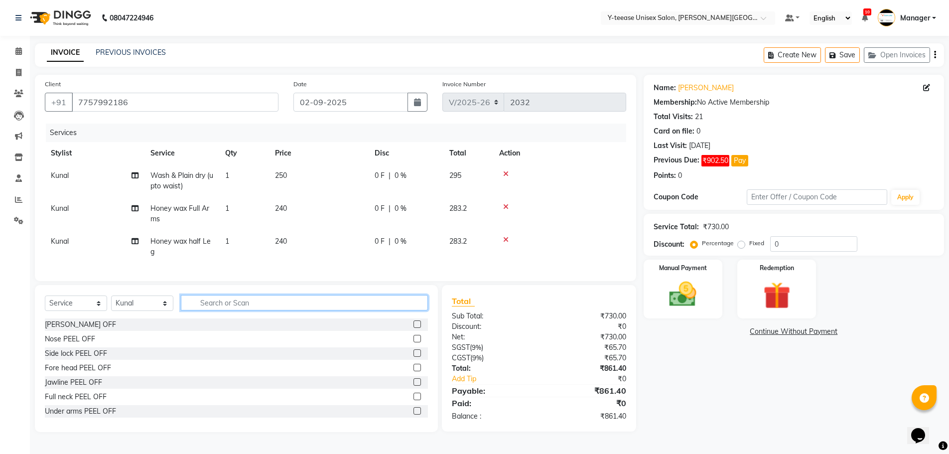
click at [384, 309] on input "text" at bounding box center [304, 302] width 247 height 15
type input "u"
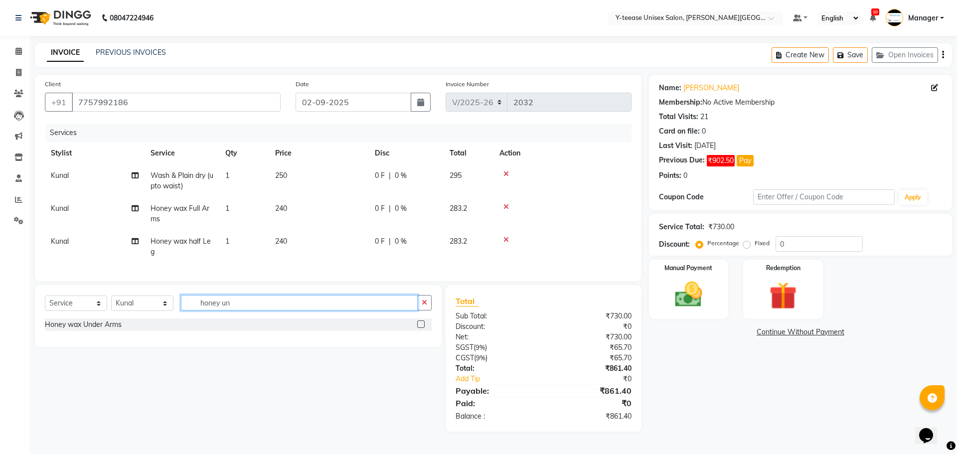
type input "honey un"
click at [423, 328] on label at bounding box center [420, 323] width 7 height 7
click at [423, 328] on input "checkbox" at bounding box center [420, 324] width 6 height 6
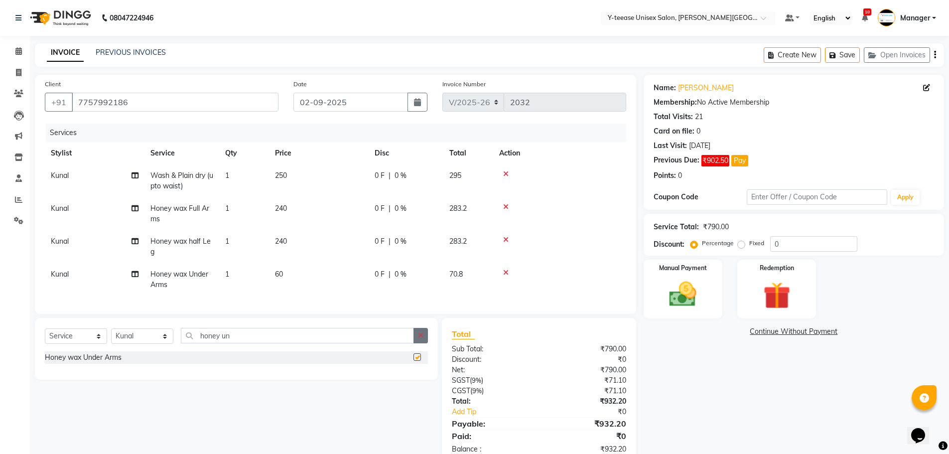
checkbox input "false"
click at [417, 340] on button "button" at bounding box center [421, 335] width 14 height 15
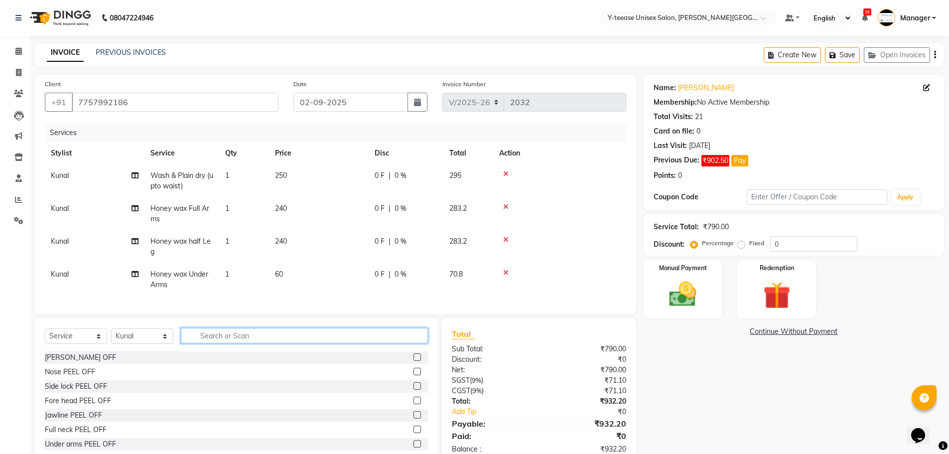
click at [390, 343] on input "text" at bounding box center [304, 335] width 247 height 15
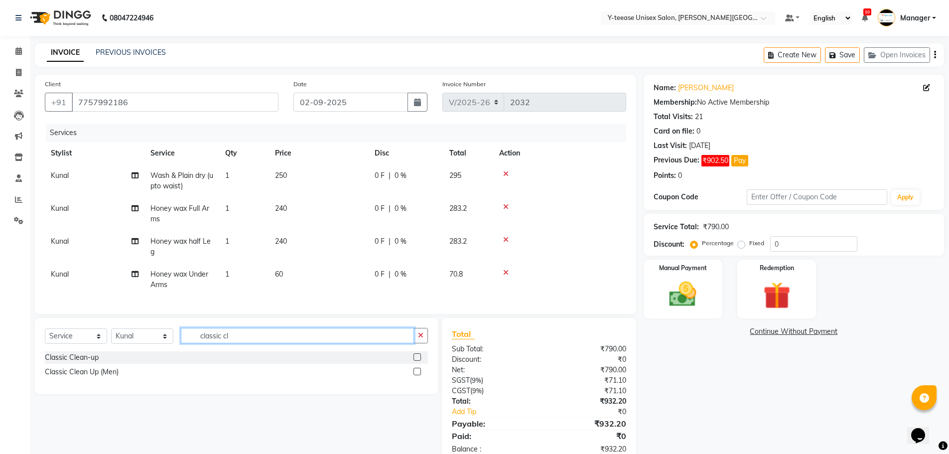
type input "classic cl"
click at [417, 375] on label at bounding box center [417, 371] width 7 height 7
click at [417, 375] on input "checkbox" at bounding box center [417, 372] width 6 height 6
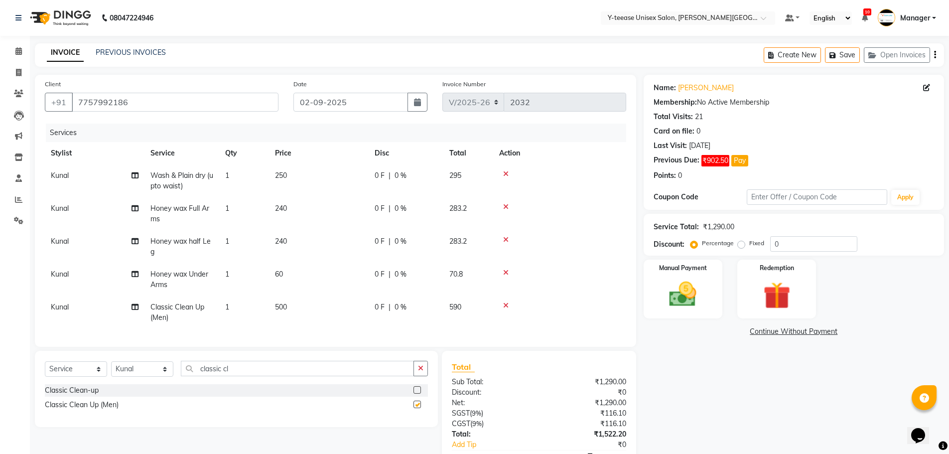
checkbox input "false"
click at [418, 394] on label at bounding box center [417, 389] width 7 height 7
click at [418, 394] on input "checkbox" at bounding box center [417, 390] width 6 height 6
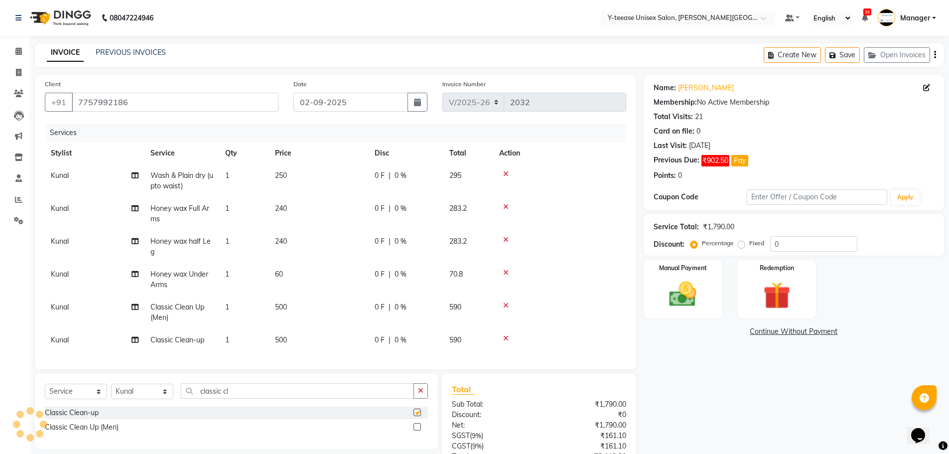
checkbox input "false"
click at [504, 304] on icon at bounding box center [505, 305] width 5 height 7
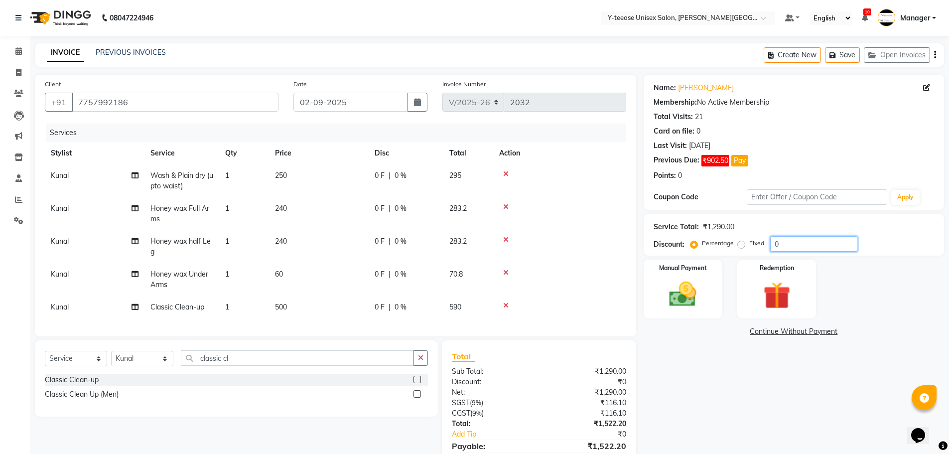
drag, startPoint x: 779, startPoint y: 244, endPoint x: 747, endPoint y: 253, distance: 34.1
click at [749, 253] on div "Service Total: ₹1,290.00 Discount: Percentage Fixed 0" at bounding box center [794, 235] width 301 height 42
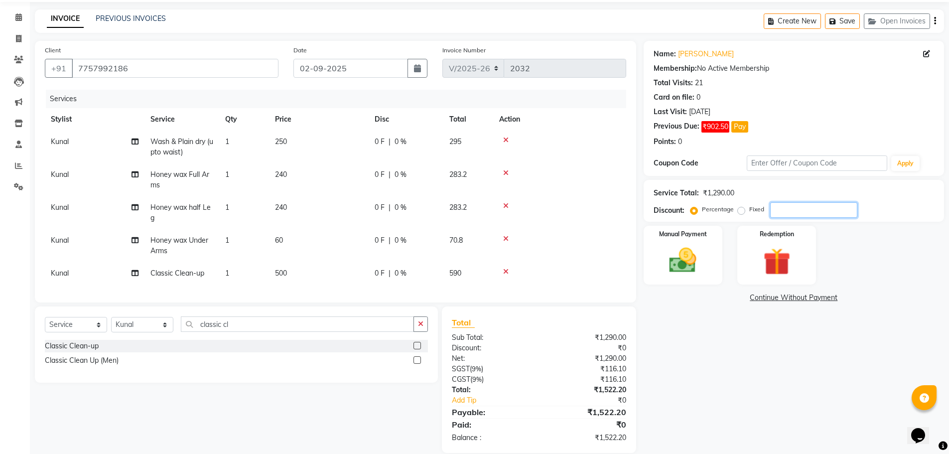
scroll to position [55, 0]
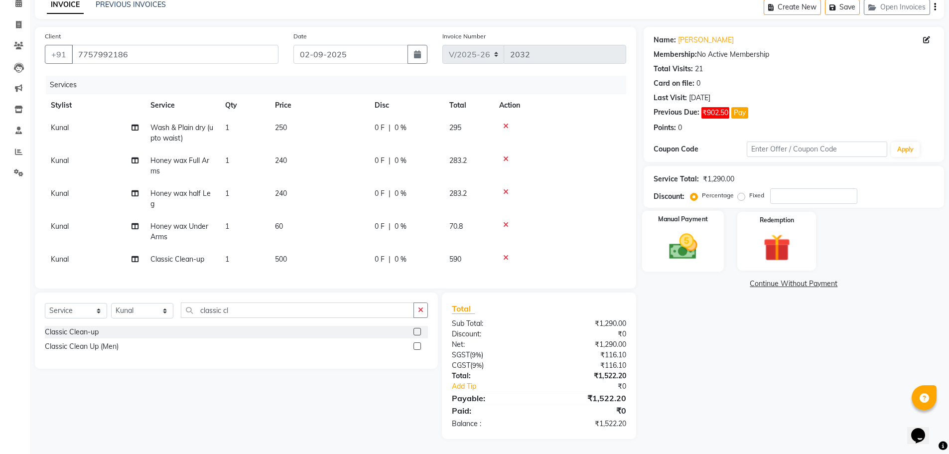
click at [693, 240] on img at bounding box center [683, 246] width 46 height 32
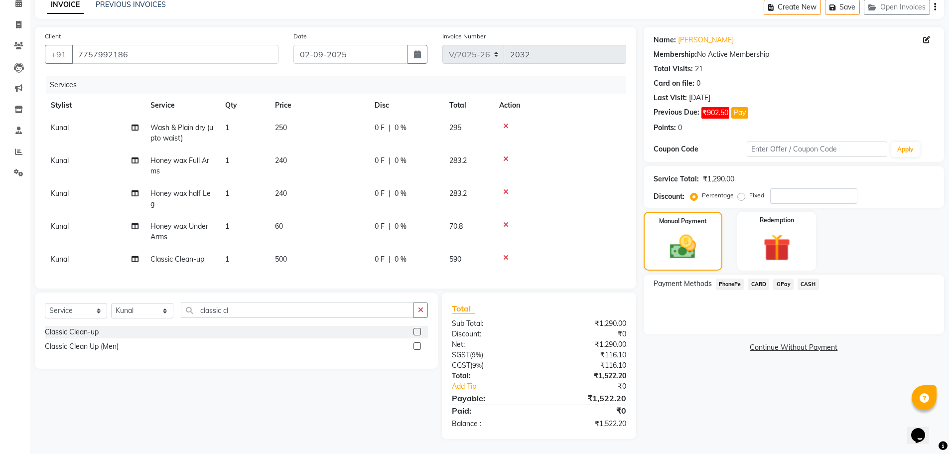
click at [780, 279] on span "GPay" at bounding box center [783, 284] width 20 height 11
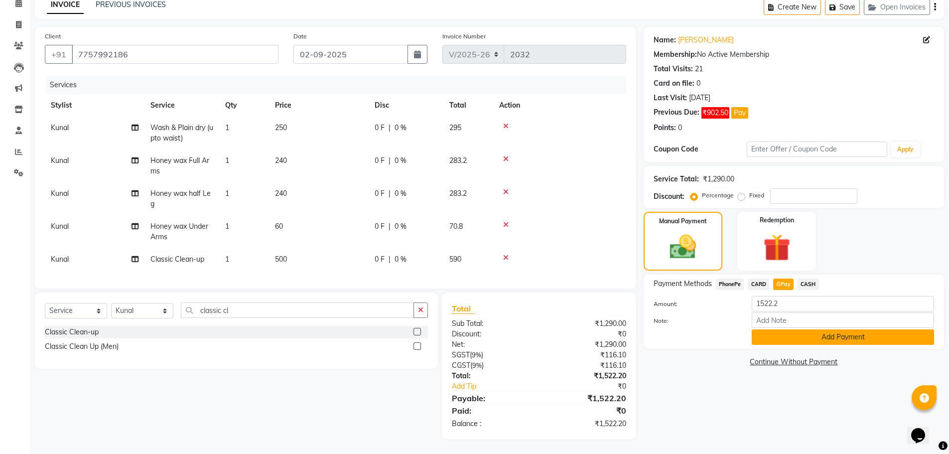
click at [831, 329] on button "Add Payment" at bounding box center [843, 336] width 182 height 15
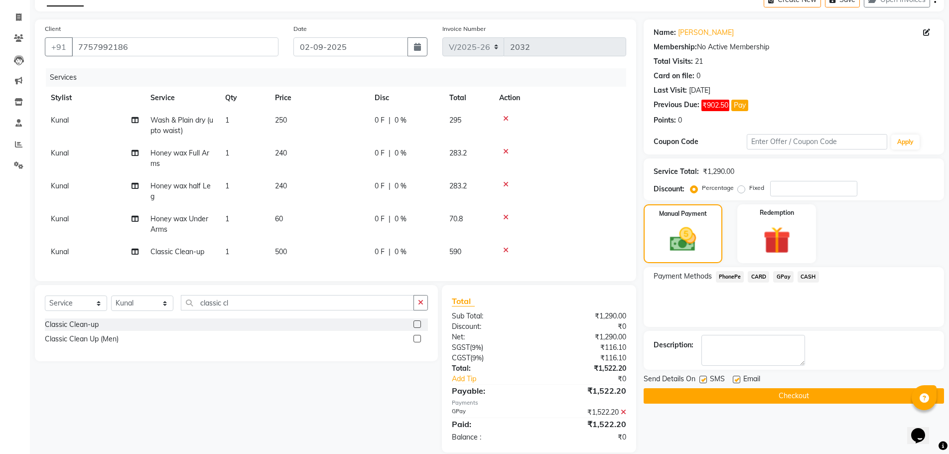
scroll to position [76, 0]
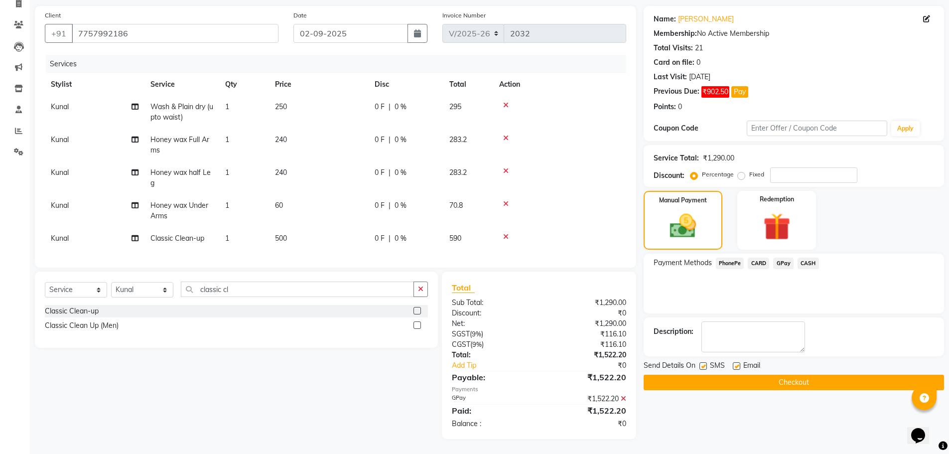
click at [769, 375] on button "Checkout" at bounding box center [794, 382] width 301 height 15
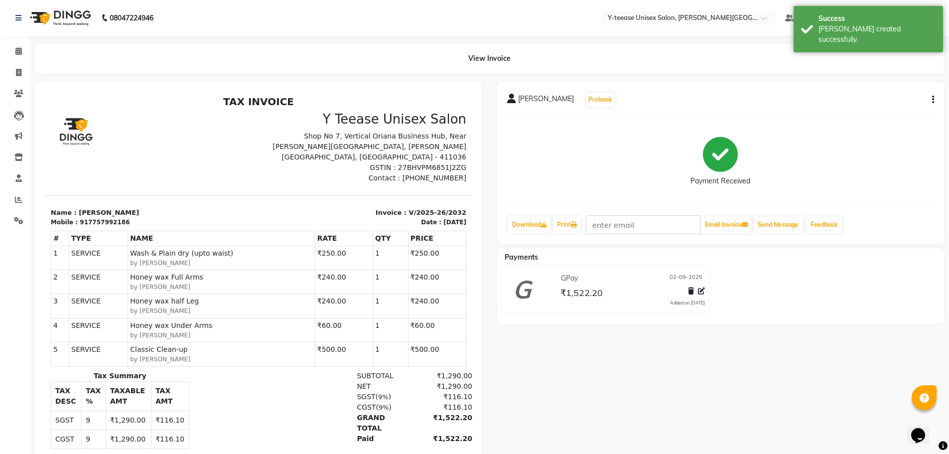
click at [929, 98] on button "button" at bounding box center [931, 100] width 6 height 10
click at [889, 100] on div "Edit Invoice" at bounding box center [884, 106] width 68 height 12
select select "service"
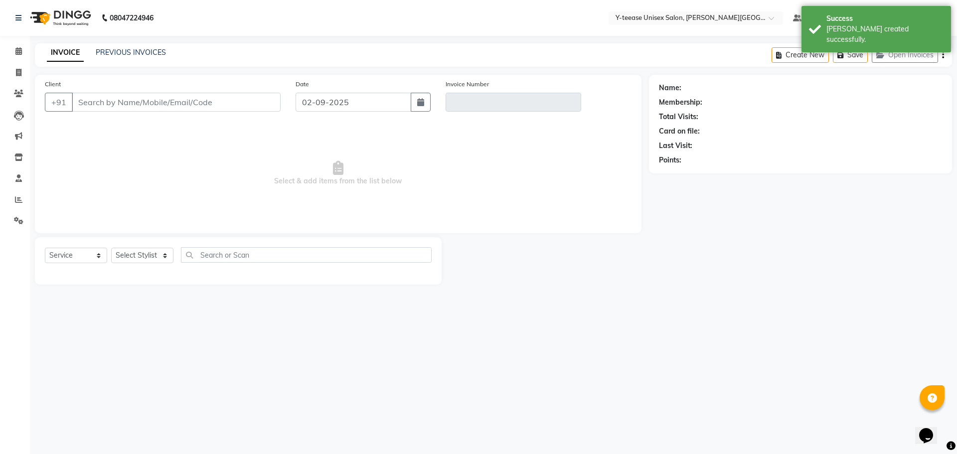
type input "7757992186"
type input "V/2025-26/2032"
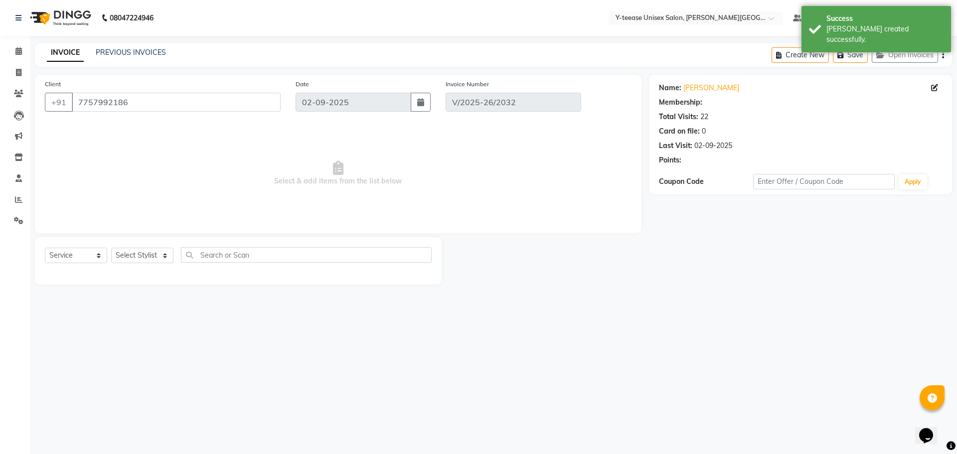
select select "select"
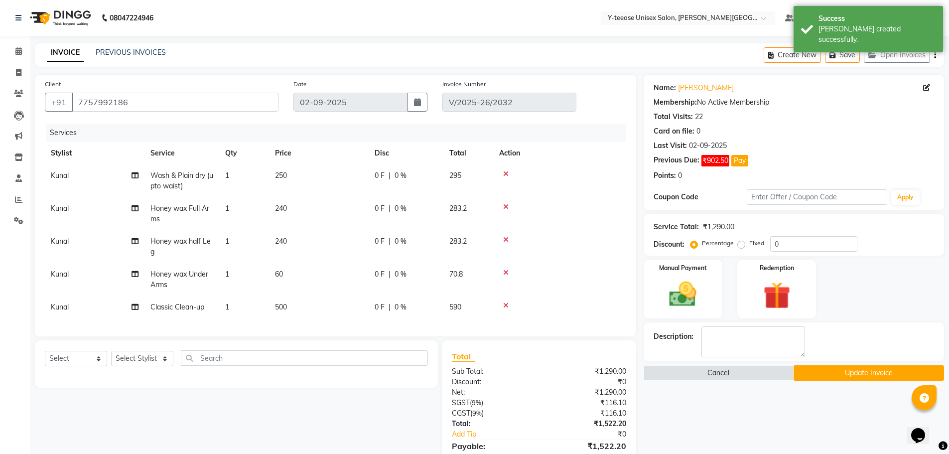
click at [55, 205] on span "Kunal" at bounding box center [60, 208] width 18 height 9
select select "65477"
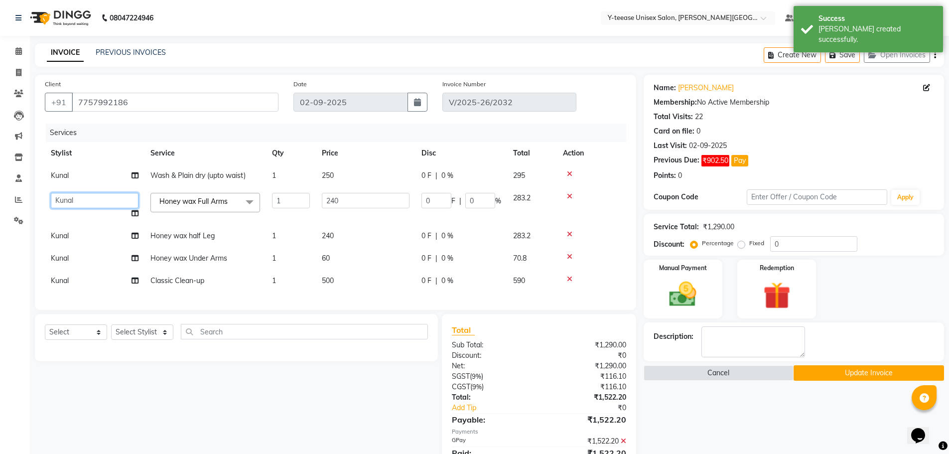
click at [55, 205] on select "[PERSON_NAME] Dhaman [PERSON_NAME] Manager [PERSON_NAME] [PERSON_NAME] Shree [P…" at bounding box center [95, 200] width 88 height 15
select select "82260"
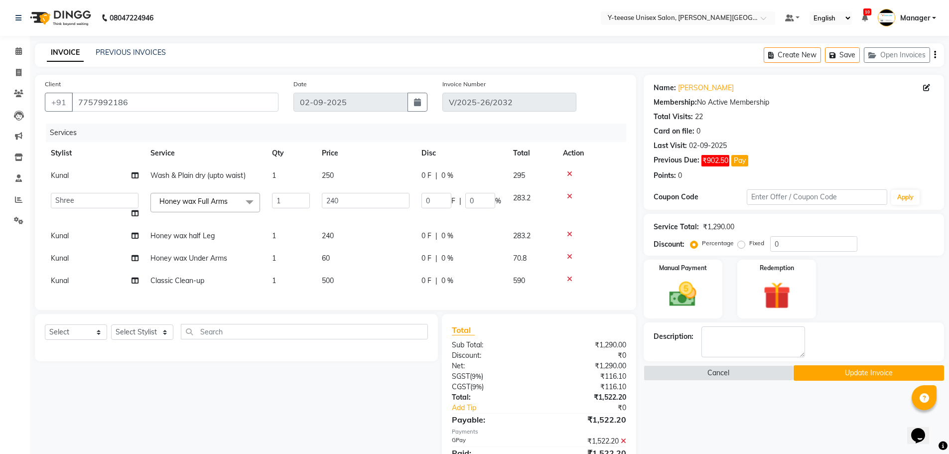
click at [71, 232] on td "Kunal" at bounding box center [95, 236] width 100 height 22
select select "65477"
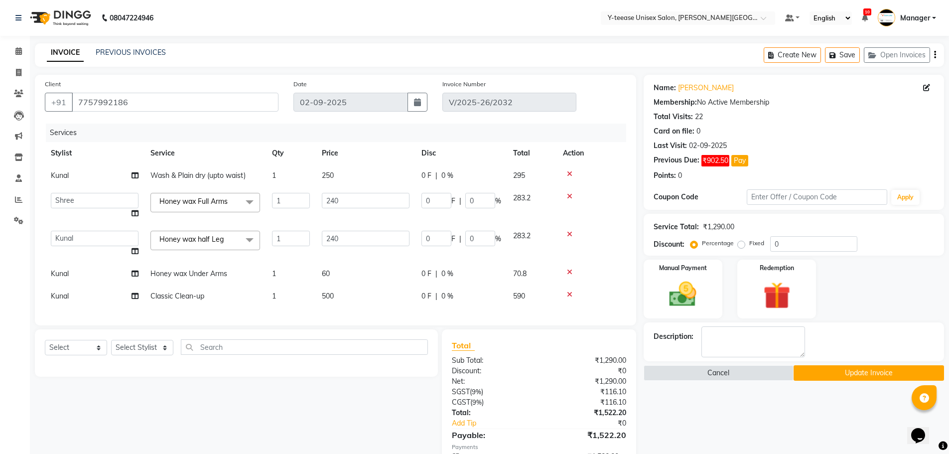
click at [71, 233] on select "[PERSON_NAME] Dhaman [PERSON_NAME] Manager [PERSON_NAME] [PERSON_NAME] Shree [P…" at bounding box center [95, 238] width 88 height 15
select select "82260"
click at [67, 272] on span "Kunal" at bounding box center [60, 273] width 18 height 9
select select "65477"
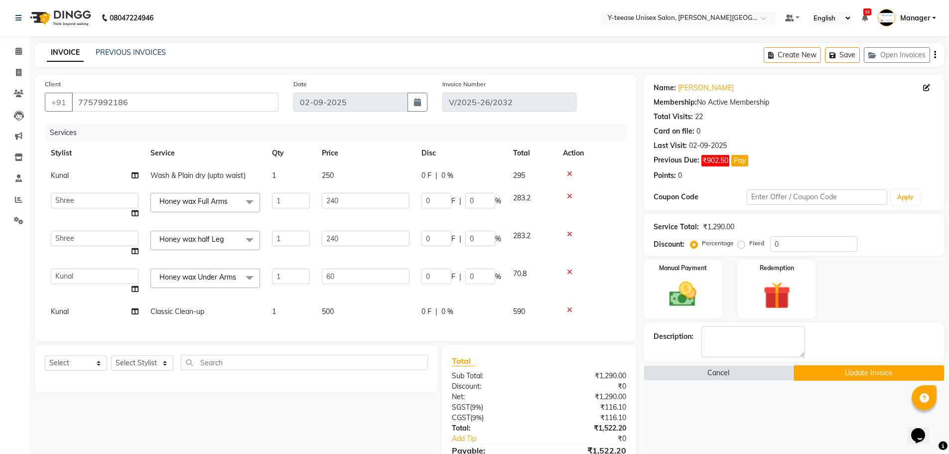
click at [67, 272] on select "[PERSON_NAME] Dhaman [PERSON_NAME] Manager [PERSON_NAME] [PERSON_NAME] Shree [P…" at bounding box center [95, 276] width 88 height 15
select select "82260"
click at [73, 311] on td "Kunal" at bounding box center [95, 312] width 100 height 22
select select "65477"
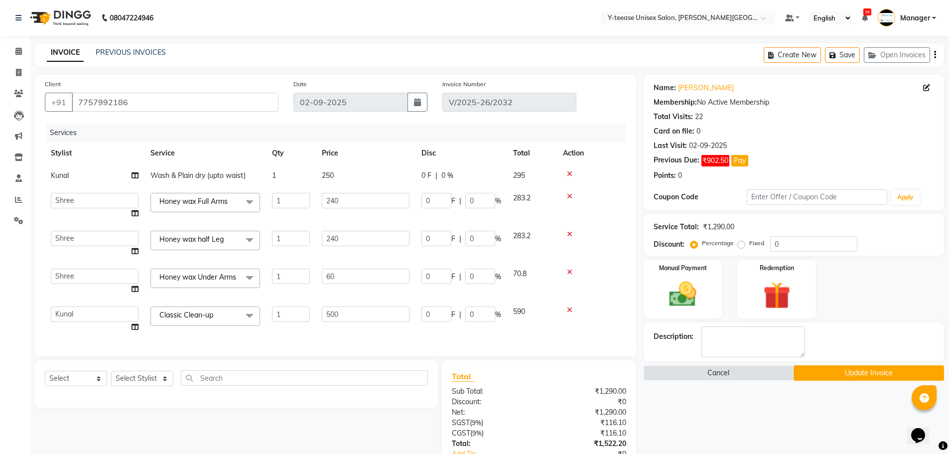
click at [73, 311] on select "[PERSON_NAME] Dhaman [PERSON_NAME] Manager [PERSON_NAME] [PERSON_NAME] Shree [P…" at bounding box center [95, 314] width 88 height 15
select select "82260"
click at [826, 372] on button "Update Invoice" at bounding box center [869, 372] width 151 height 15
